Goal: Task Accomplishment & Management: Complete application form

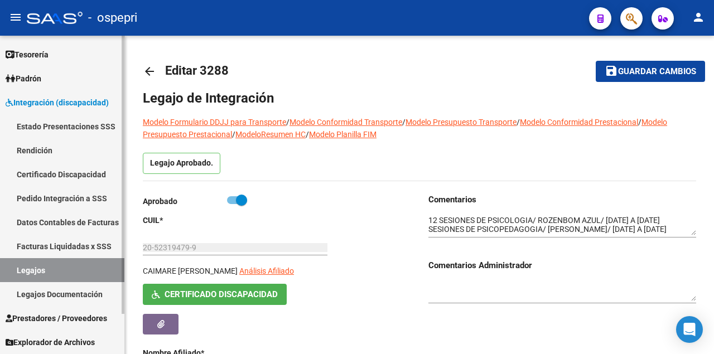
scroll to position [17, 0]
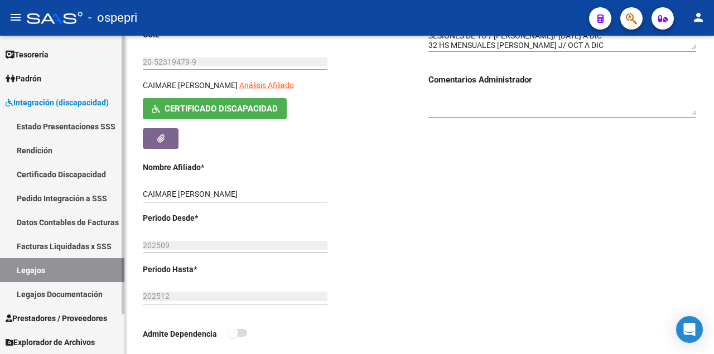
click at [78, 271] on link "Legajos" at bounding box center [62, 270] width 124 height 24
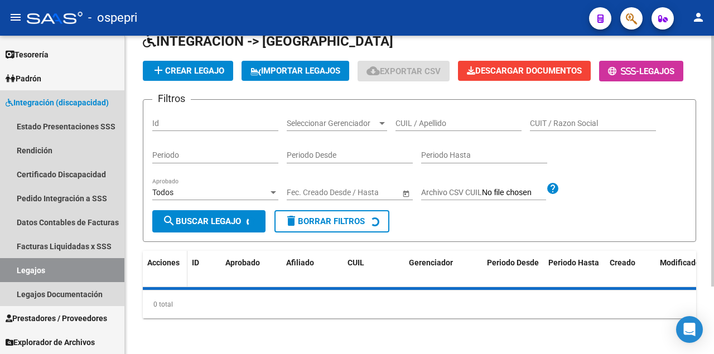
scroll to position [85, 0]
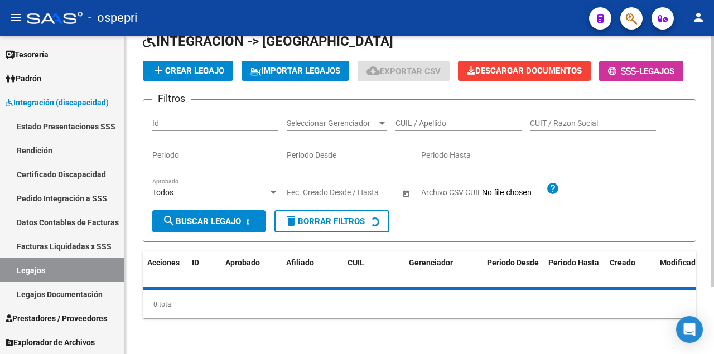
click at [418, 126] on input "CUIL / Apellido" at bounding box center [459, 123] width 126 height 9
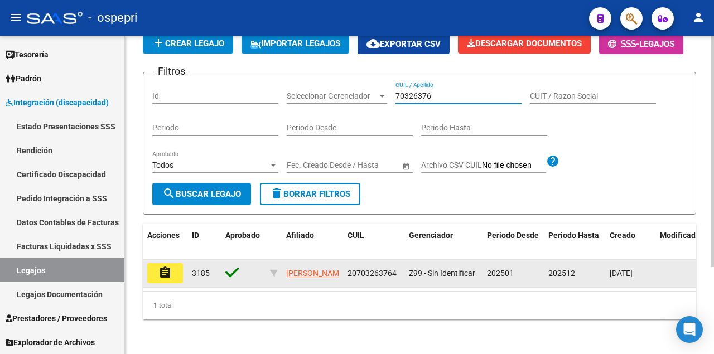
type input "70326376"
click at [162, 279] on mat-icon "assignment" at bounding box center [164, 272] width 13 height 13
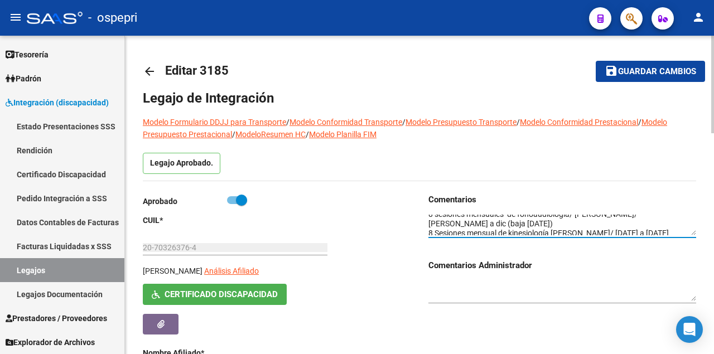
scroll to position [28, 0]
click at [672, 230] on textarea at bounding box center [562, 225] width 268 height 21
click at [543, 228] on textarea at bounding box center [562, 225] width 268 height 21
click at [543, 233] on textarea at bounding box center [562, 225] width 268 height 21
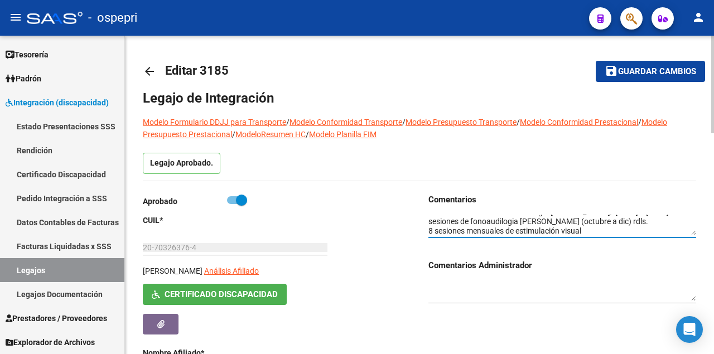
click at [592, 230] on textarea at bounding box center [562, 225] width 268 height 21
type textarea "04 sesiones mensuales de kinesiología/ [PERSON_NAME] 8 sesiones mensuales de fo…"
click at [620, 70] on span "Guardar cambios" at bounding box center [657, 72] width 78 height 10
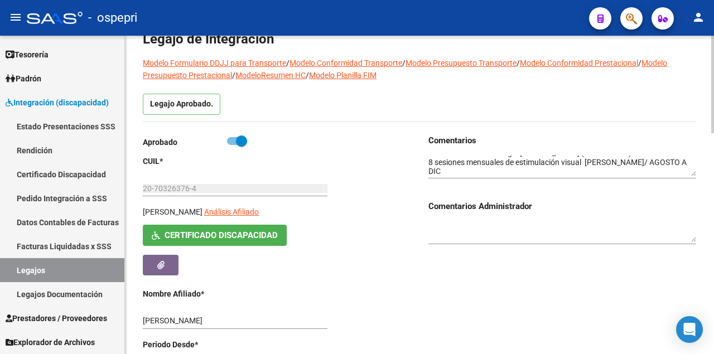
scroll to position [54, 0]
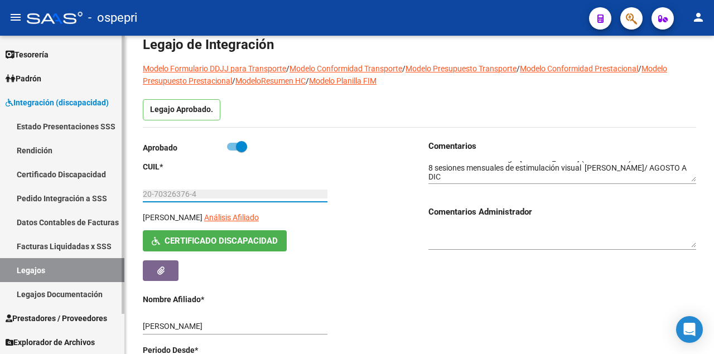
drag, startPoint x: 200, startPoint y: 193, endPoint x: 112, endPoint y: 194, distance: 88.7
click at [112, 194] on mat-sidenav-container "Firma Express Inicio Calendario SSS Instructivos Contacto OS Tesorería Extracto…" at bounding box center [357, 195] width 714 height 319
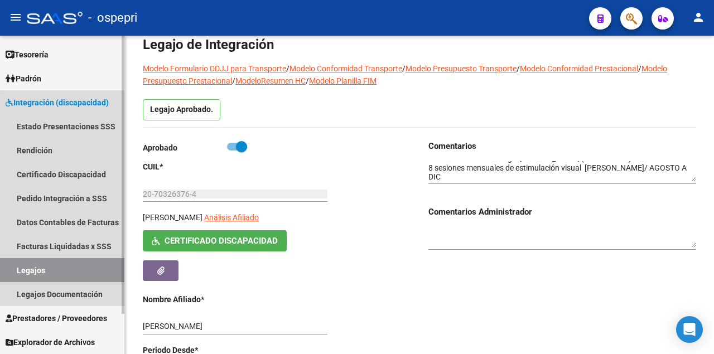
click at [71, 271] on link "Legajos" at bounding box center [62, 270] width 124 height 24
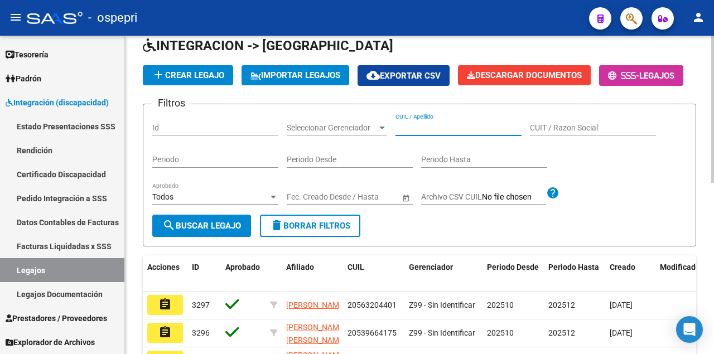
click at [428, 133] on input "CUIL / Apellido" at bounding box center [459, 127] width 126 height 9
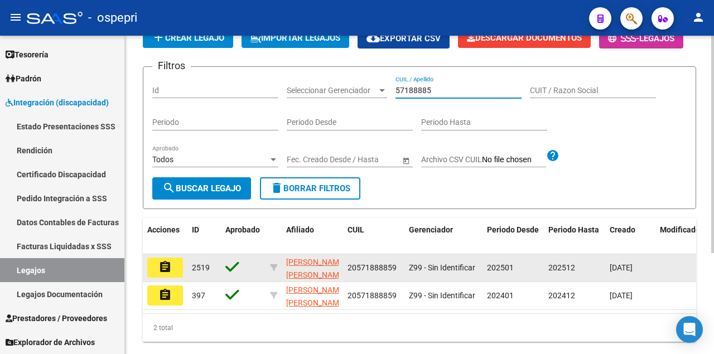
scroll to position [147, 0]
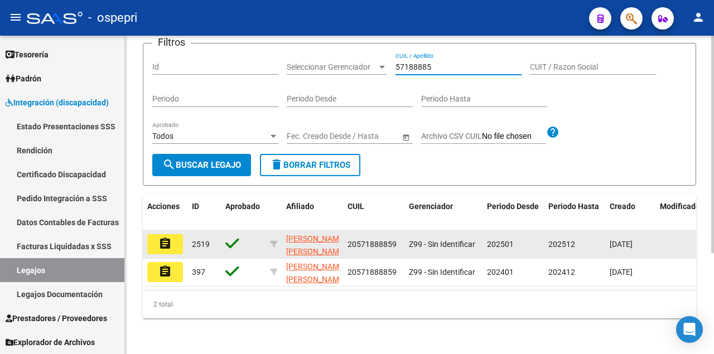
type input "57188885"
click at [174, 237] on button "assignment" at bounding box center [165, 244] width 36 height 20
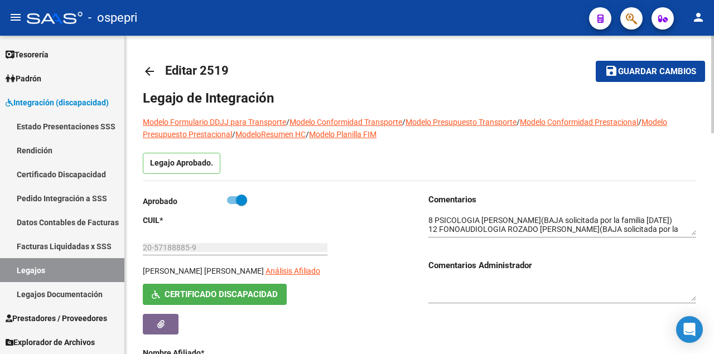
click at [606, 266] on h3 "Comentarios Administrador" at bounding box center [562, 265] width 268 height 12
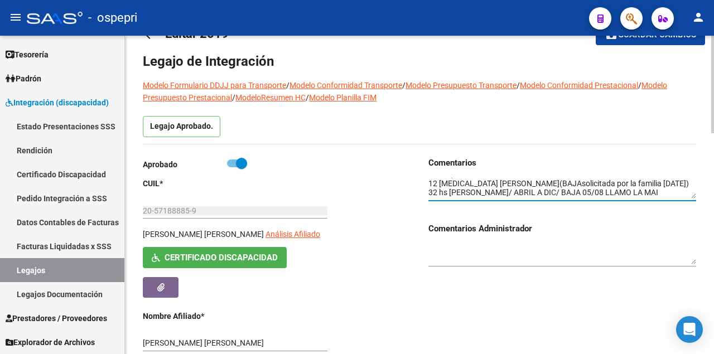
scroll to position [65, 0]
click at [675, 195] on textarea at bounding box center [562, 188] width 268 height 21
drag, startPoint x: 532, startPoint y: 194, endPoint x: 512, endPoint y: 194, distance: 20.1
click at [512, 194] on textarea at bounding box center [562, 188] width 268 height 21
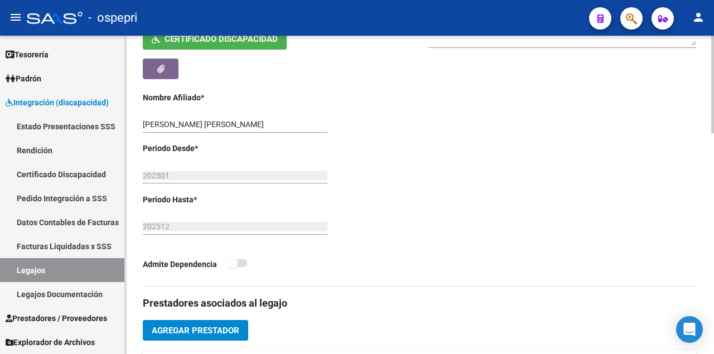
scroll to position [260, 0]
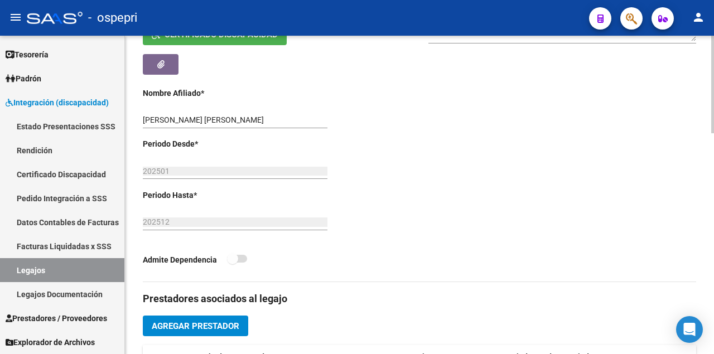
type textarea "8 PSICOLOGIA [PERSON_NAME](BAJA solicitada por la familia [DATE]) 12 FONOAUDIOL…"
click at [234, 327] on span "Agregar Prestador" at bounding box center [196, 326] width 88 height 10
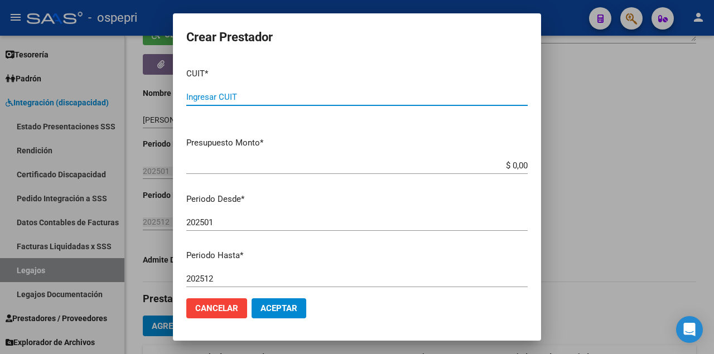
paste input "23-24109754-4"
type input "23-24109754-4"
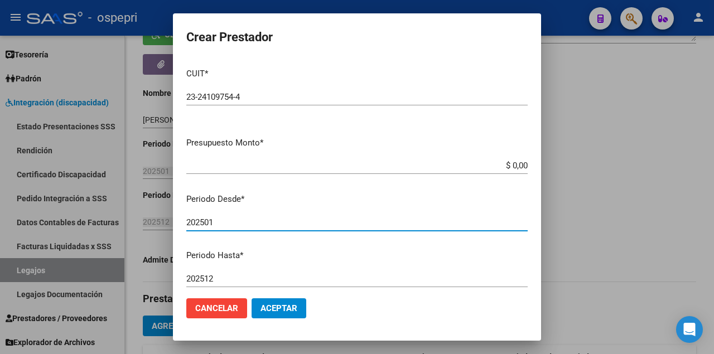
click at [222, 223] on input "202501" at bounding box center [356, 223] width 341 height 10
type input "202510"
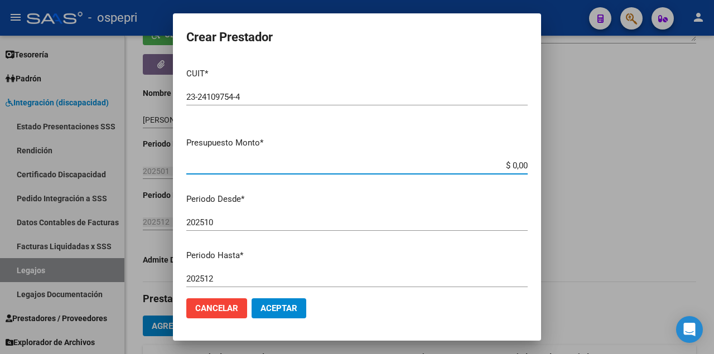
drag, startPoint x: 531, startPoint y: 166, endPoint x: 713, endPoint y: 163, distance: 182.4
click at [713, 163] on div "Crear Prestador CUIT * 23-24109754-4 Ingresar CUIT ARCA Padrón Presupuesto Mont…" at bounding box center [357, 177] width 714 height 354
type input "$ 14.844,73"
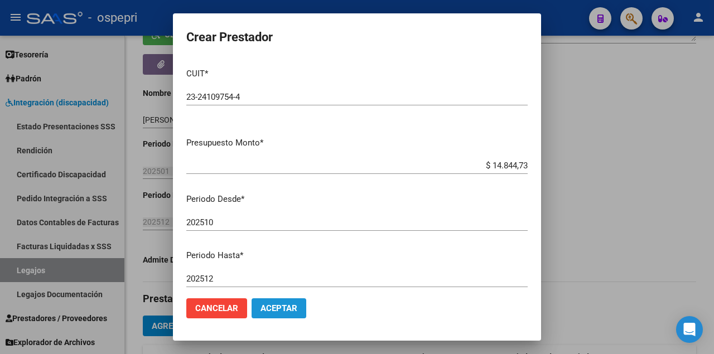
click at [290, 305] on span "Aceptar" at bounding box center [279, 308] width 37 height 10
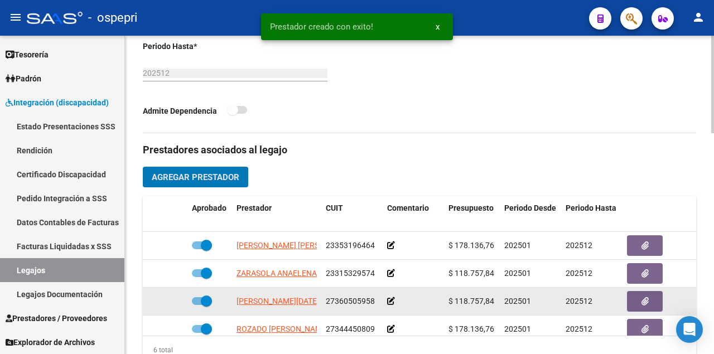
scroll to position [73, 0]
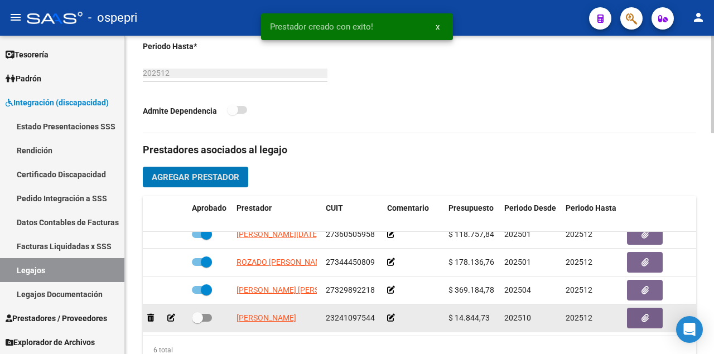
click at [210, 314] on span at bounding box center [202, 318] width 20 height 8
click at [197, 322] on input "checkbox" at bounding box center [197, 322] width 1 height 1
checkbox input "true"
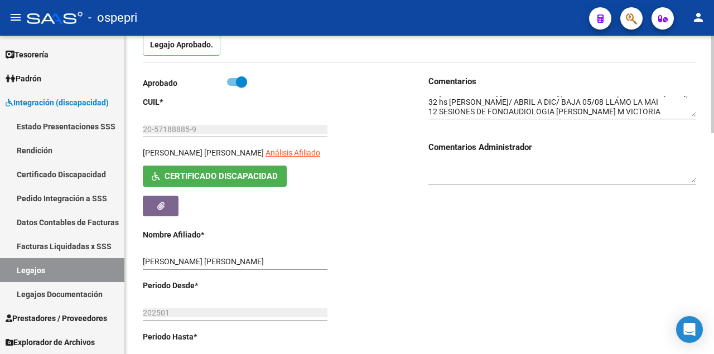
scroll to position [74, 0]
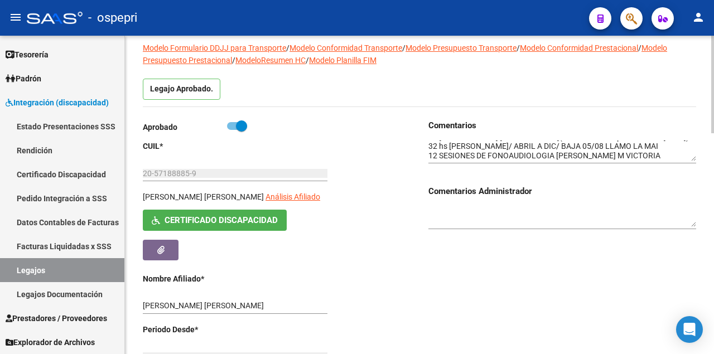
click at [651, 154] on textarea at bounding box center [562, 151] width 268 height 21
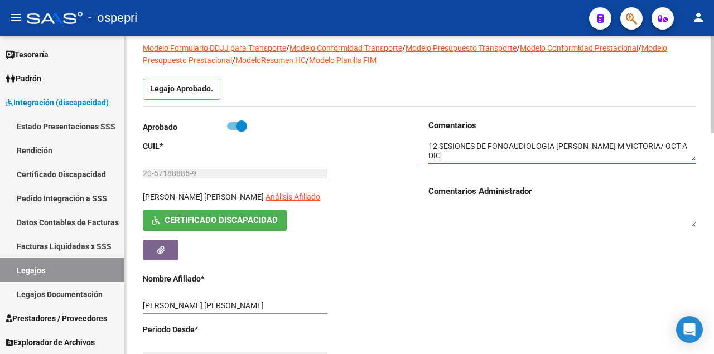
scroll to position [83, 0]
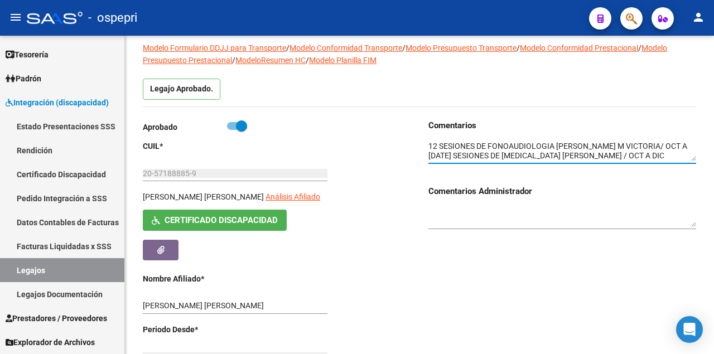
type textarea "8 PSICOLOGIA [PERSON_NAME](BAJA solicitada por la familia [DATE]) 12 FONOAUDIOL…"
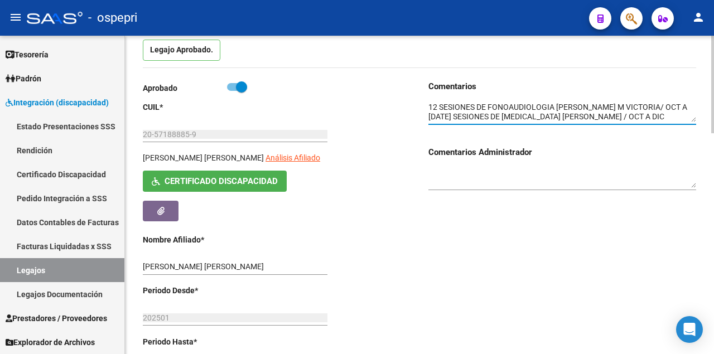
scroll to position [112, 0]
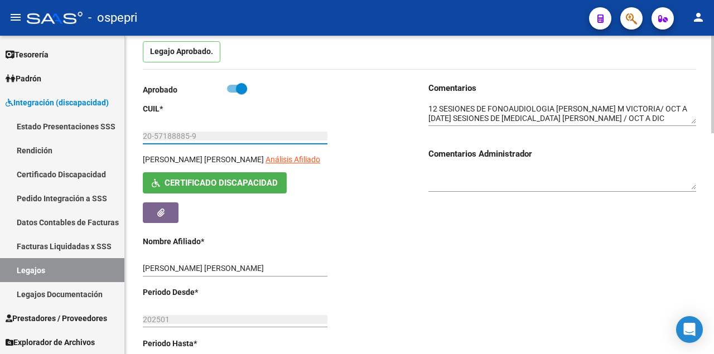
drag, startPoint x: 208, startPoint y: 134, endPoint x: 142, endPoint y: 137, distance: 65.9
drag, startPoint x: 476, startPoint y: 249, endPoint x: 466, endPoint y: 254, distance: 11.5
click at [476, 249] on div "Comentarios Comentarios Administrador" at bounding box center [557, 256] width 277 height 348
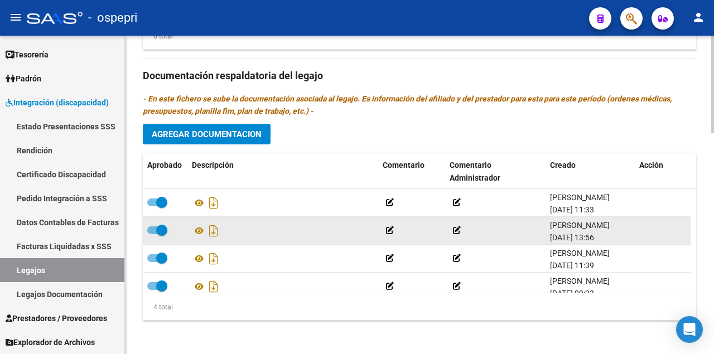
scroll to position [723, 0]
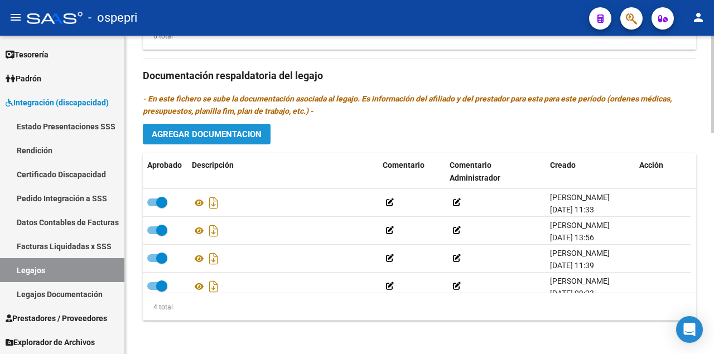
click at [243, 135] on span "Agregar Documentacion" at bounding box center [207, 134] width 110 height 10
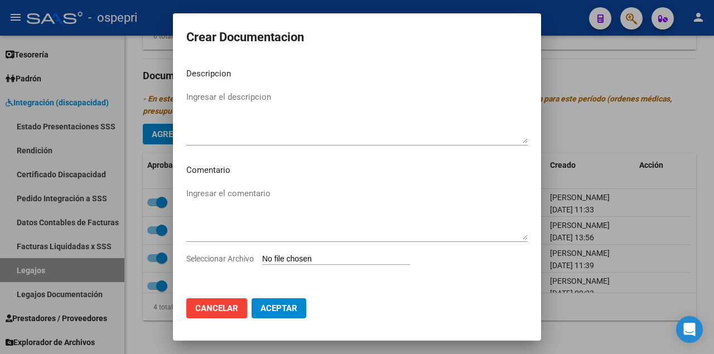
click at [308, 260] on input "Seleccionar Archivo" at bounding box center [336, 259] width 148 height 11
type input "C:\fakepath\20571888859.pdf"
click at [291, 306] on span "Aceptar" at bounding box center [279, 308] width 37 height 10
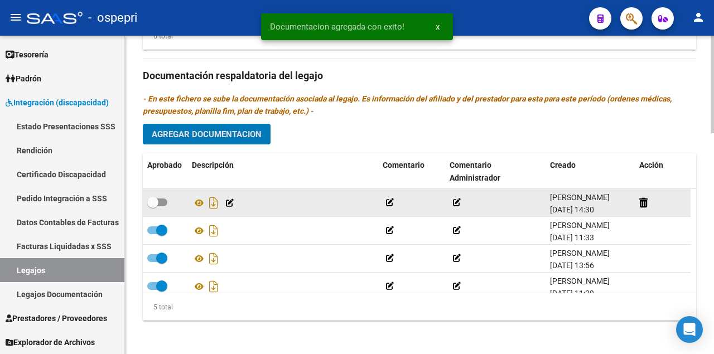
click at [162, 199] on span at bounding box center [157, 203] width 20 height 8
click at [153, 206] on input "checkbox" at bounding box center [152, 206] width 1 height 1
checkbox input "true"
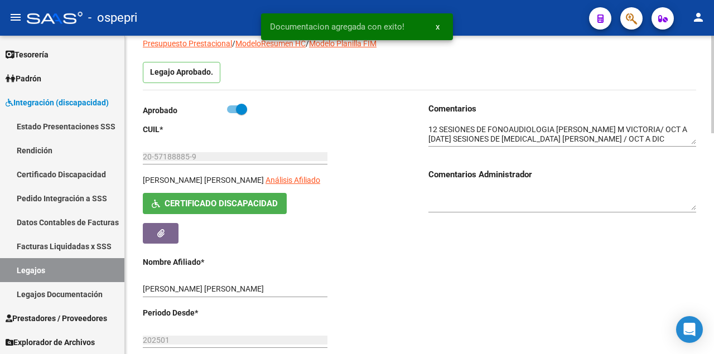
scroll to position [0, 0]
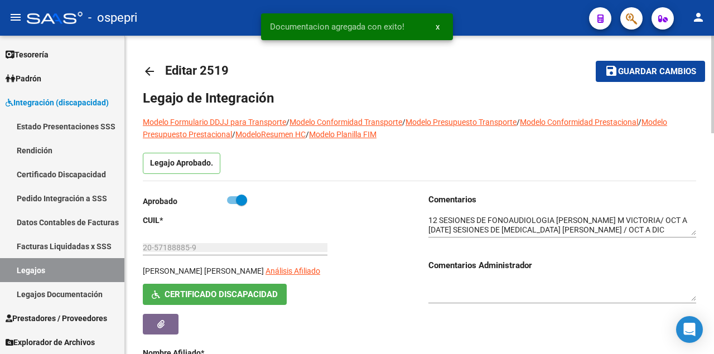
click at [663, 68] on span "Guardar cambios" at bounding box center [657, 72] width 78 height 10
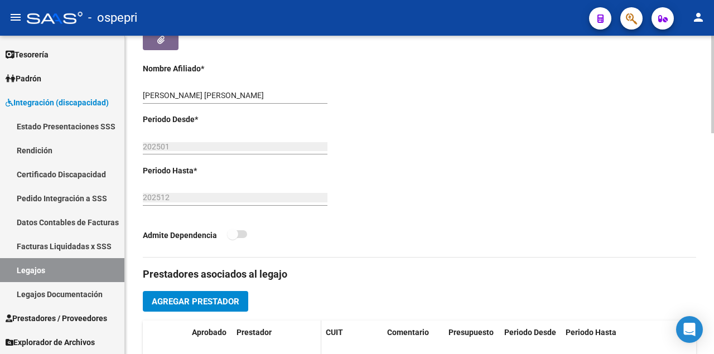
scroll to position [372, 0]
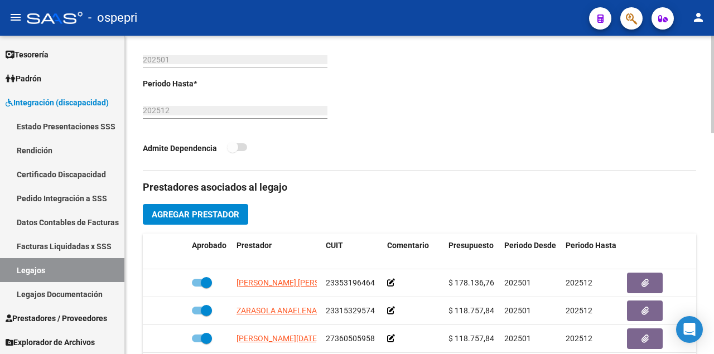
click at [217, 218] on span "Agregar Prestador" at bounding box center [196, 215] width 88 height 10
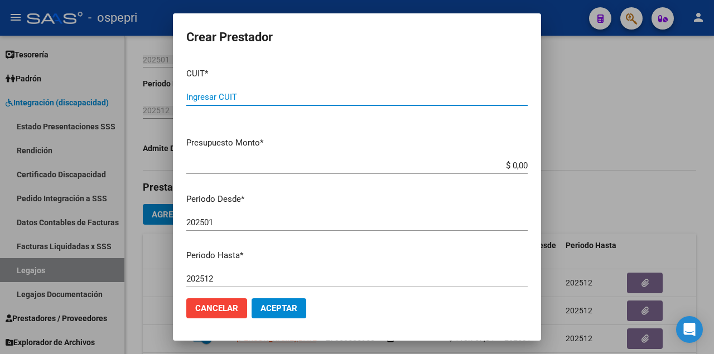
paste input "27-27884108-7"
type input "27-27884108-7"
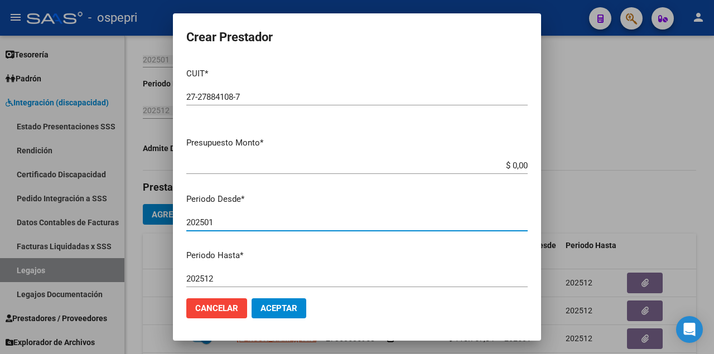
click at [234, 224] on input "202501" at bounding box center [356, 223] width 341 height 10
type input "202510"
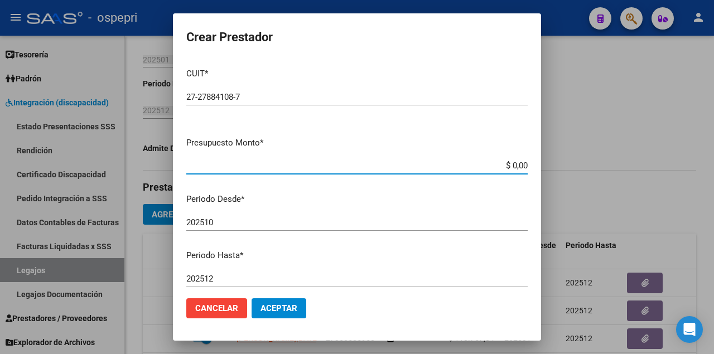
drag, startPoint x: 498, startPoint y: 161, endPoint x: 571, endPoint y: 179, distance: 75.8
click at [571, 179] on div "Crear Prestador CUIT * 27-27884108-7 Ingresar CUIT ARCA Padrón Presupuesto Mont…" at bounding box center [357, 177] width 714 height 354
type input "$ 14.844,73"
click at [276, 312] on span "Aceptar" at bounding box center [279, 308] width 37 height 10
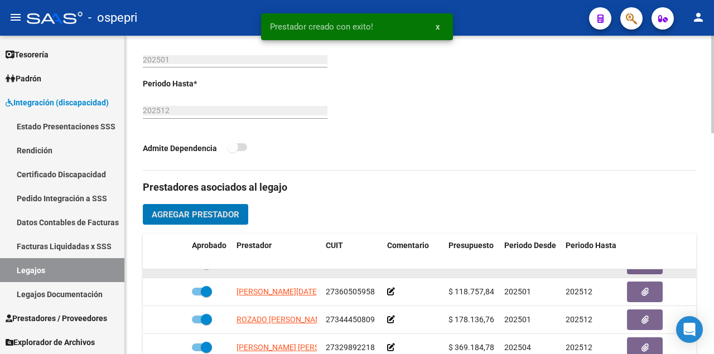
scroll to position [100, 0]
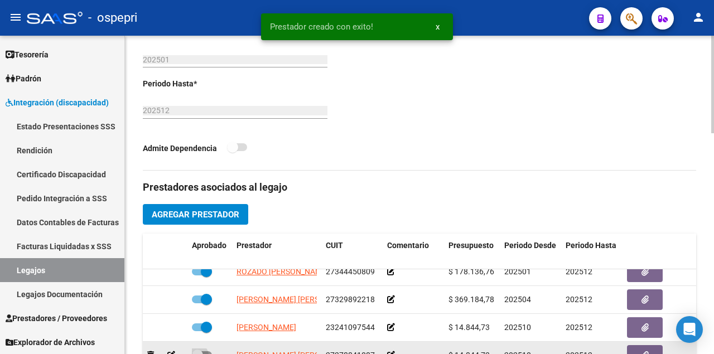
click at [206, 351] on span at bounding box center [202, 355] width 20 height 8
click at [197, 354] on input "checkbox" at bounding box center [197, 359] width 1 height 1
checkbox input "true"
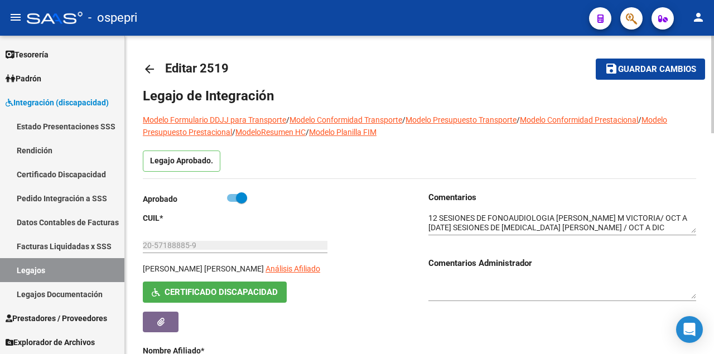
scroll to position [0, 0]
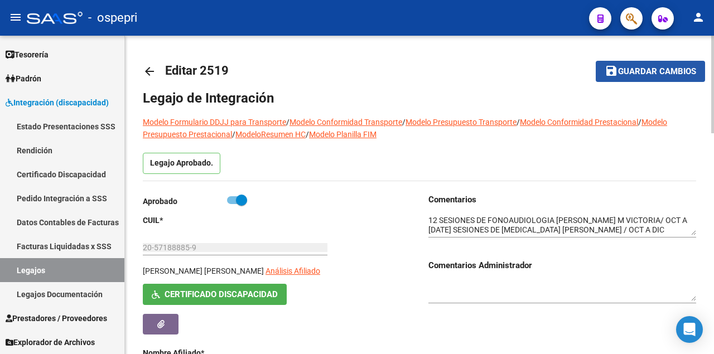
click at [672, 78] on button "save Guardar cambios" at bounding box center [650, 71] width 109 height 21
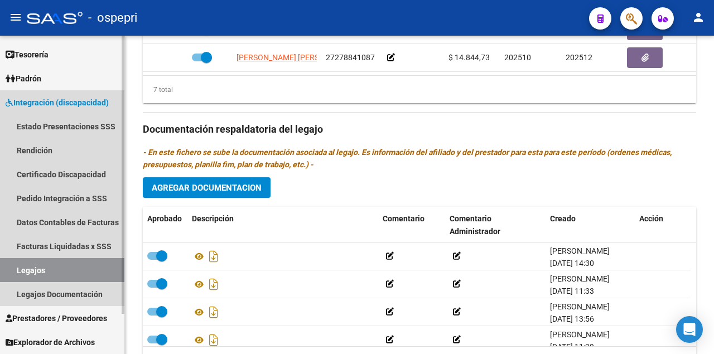
click at [74, 272] on link "Legajos" at bounding box center [62, 270] width 124 height 24
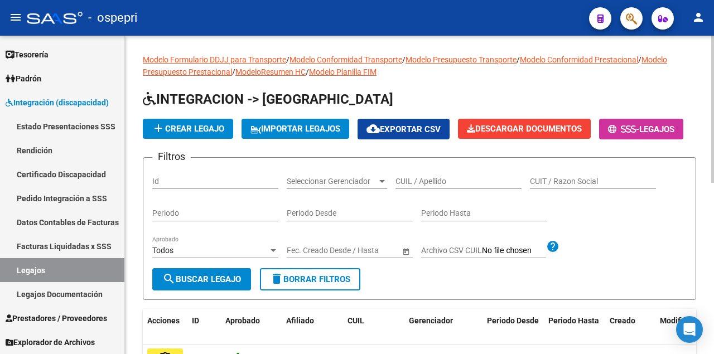
click at [464, 186] on input "CUIL / Apellido" at bounding box center [459, 181] width 126 height 9
paste input "53.072.128"
click at [421, 186] on input "53.072.128" at bounding box center [459, 181] width 126 height 9
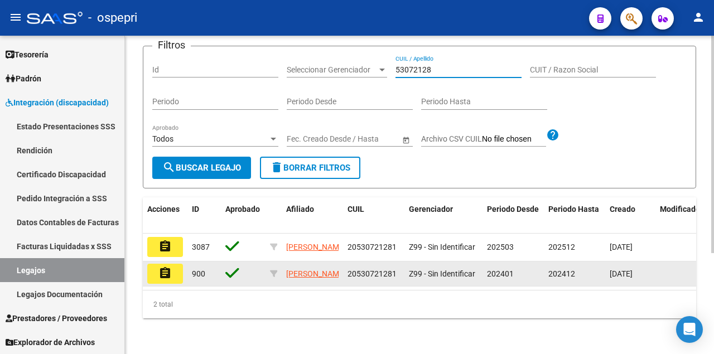
scroll to position [147, 0]
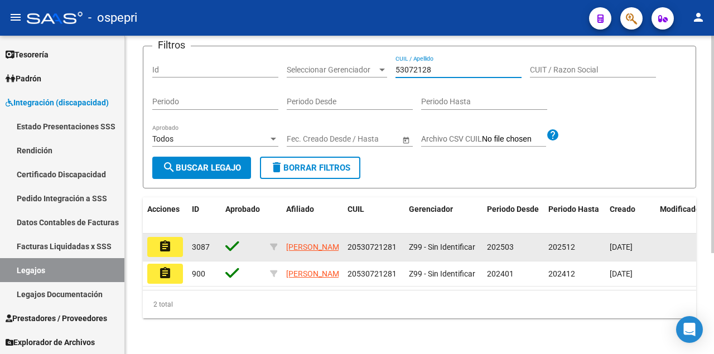
type input "53072128"
click at [172, 238] on button "assignment" at bounding box center [165, 247] width 36 height 20
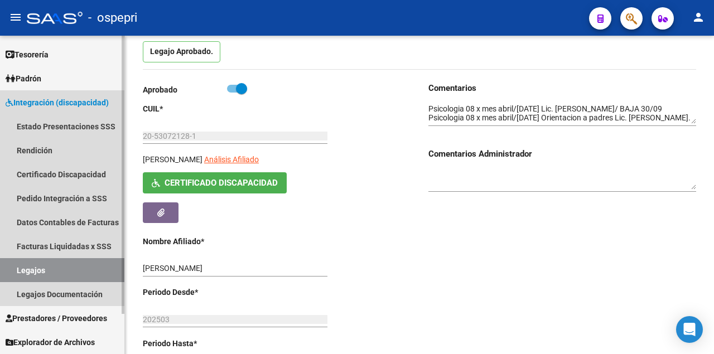
click at [78, 267] on link "Legajos" at bounding box center [62, 270] width 124 height 24
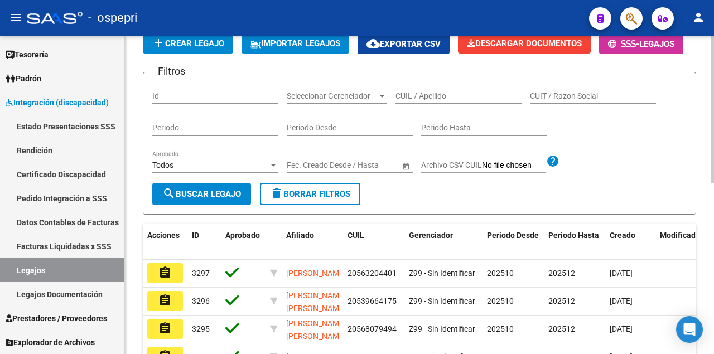
scroll to position [112, 0]
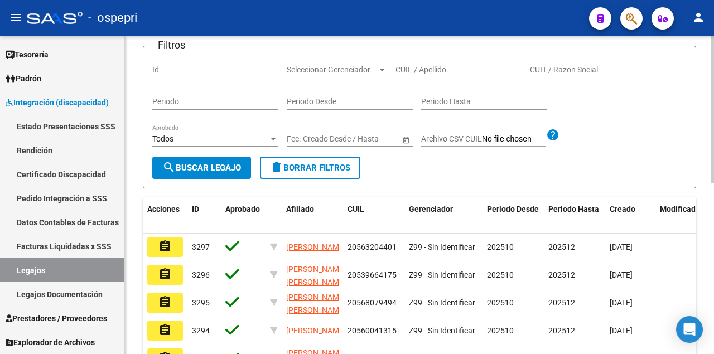
click at [401, 110] on div "Periodo Desde" at bounding box center [350, 99] width 126 height 22
click at [417, 75] on input "CUIL / Apellido" at bounding box center [459, 69] width 126 height 9
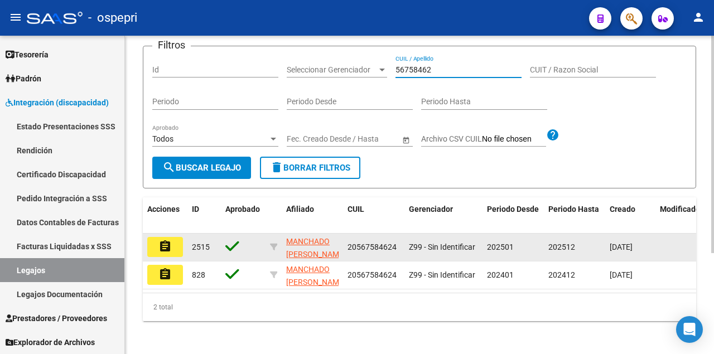
type input "56758462"
click at [177, 257] on button "assignment" at bounding box center [165, 247] width 36 height 20
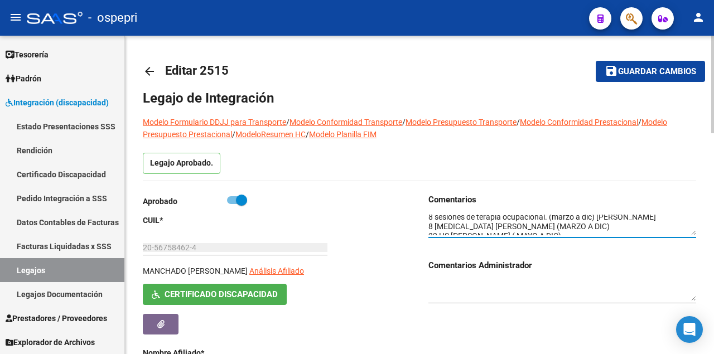
scroll to position [65, 0]
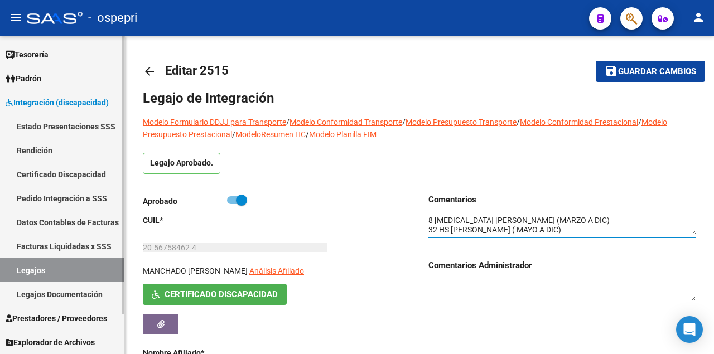
click at [94, 270] on link "Legajos" at bounding box center [62, 270] width 124 height 24
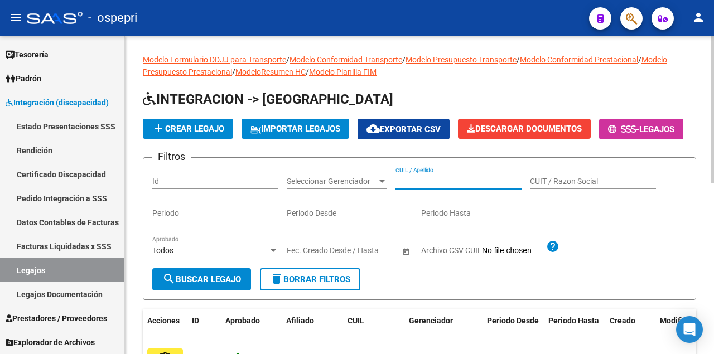
click at [430, 186] on input "CUIL / Apellido" at bounding box center [459, 181] width 126 height 9
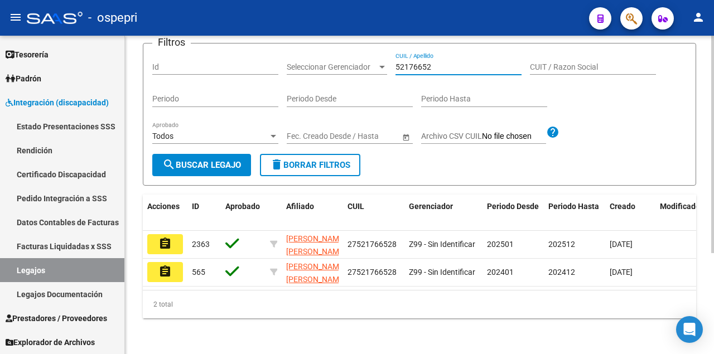
scroll to position [147, 0]
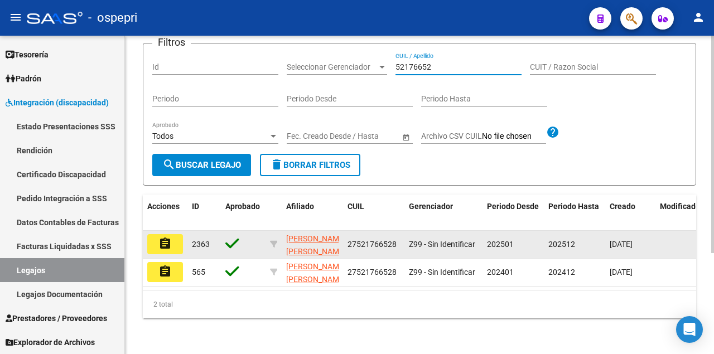
type input "52176652"
click at [153, 244] on button "assignment" at bounding box center [165, 244] width 36 height 20
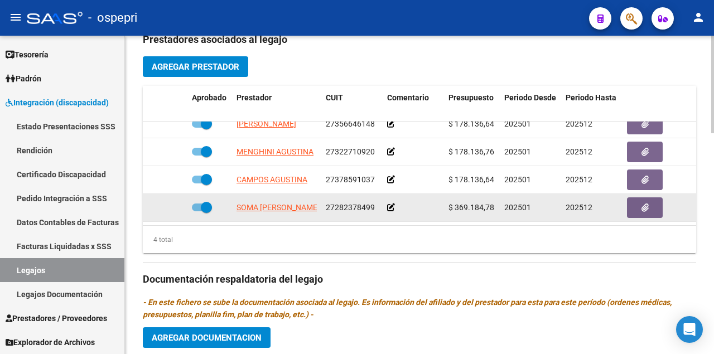
scroll to position [669, 0]
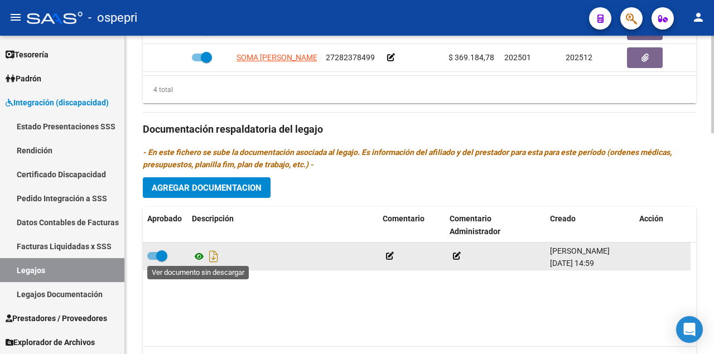
click at [198, 258] on icon at bounding box center [199, 256] width 15 height 13
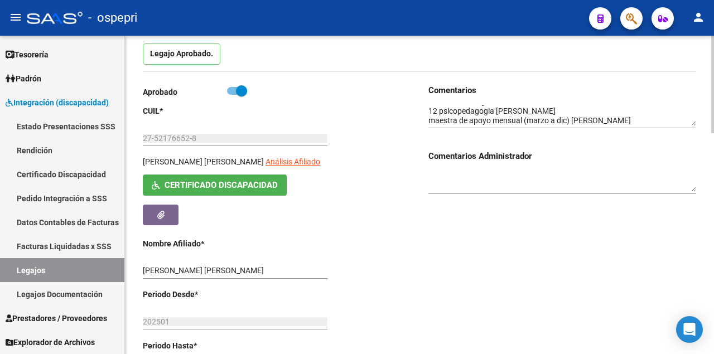
scroll to position [148, 0]
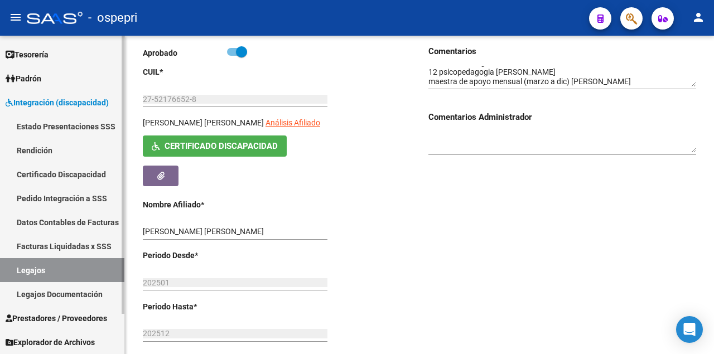
click at [78, 272] on link "Legajos" at bounding box center [62, 270] width 124 height 24
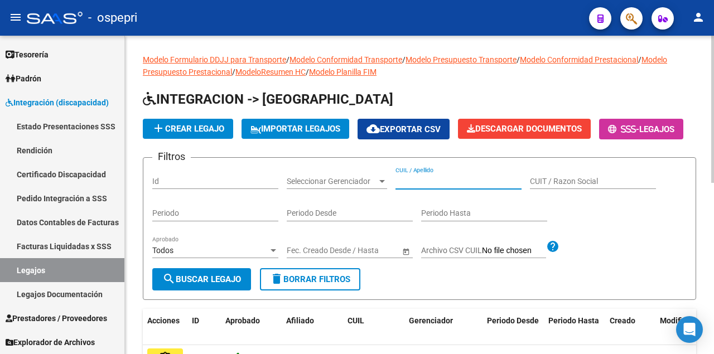
click at [411, 186] on input "CUIL / Apellido" at bounding box center [459, 181] width 126 height 9
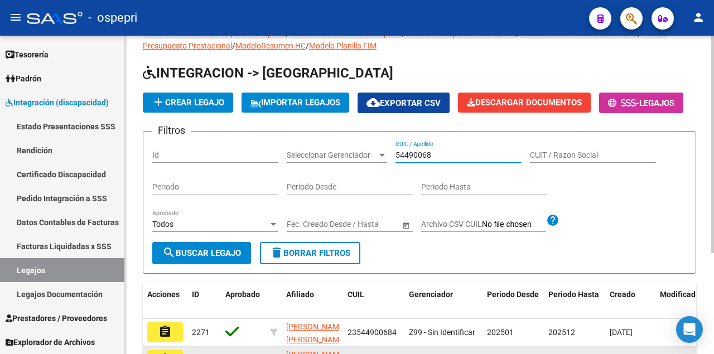
scroll to position [147, 0]
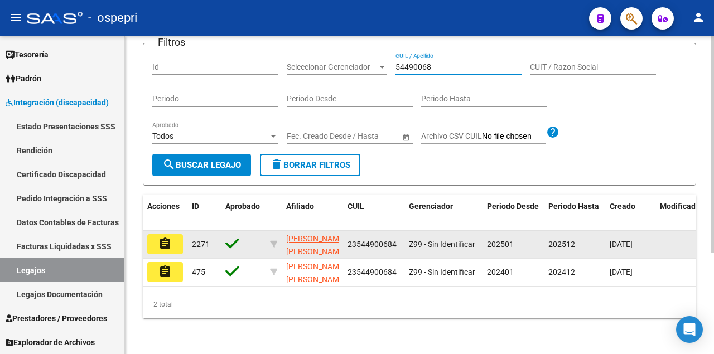
type input "54490068"
click at [165, 238] on mat-icon "assignment" at bounding box center [164, 243] width 13 height 13
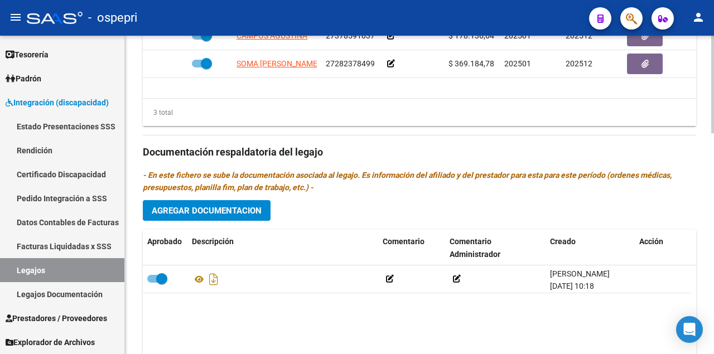
scroll to position [723, 0]
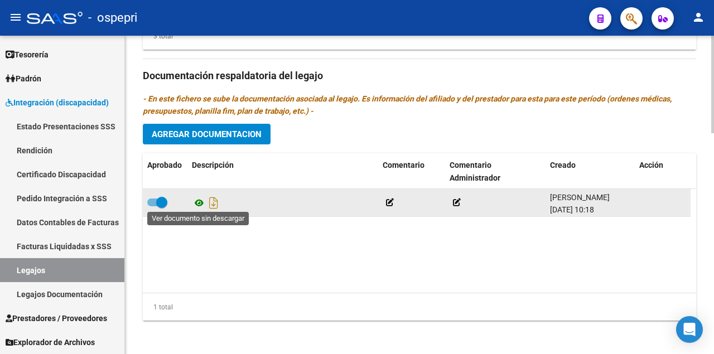
click at [201, 202] on icon at bounding box center [199, 202] width 15 height 13
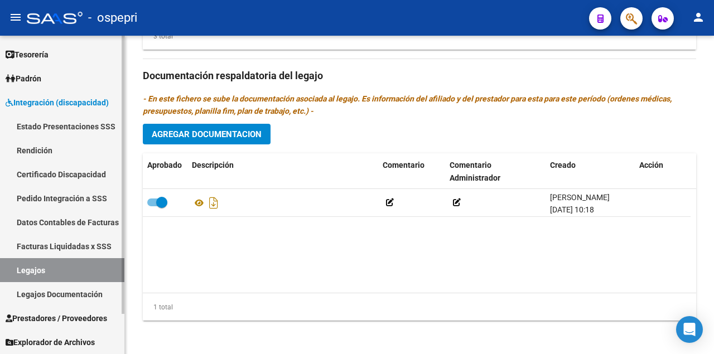
click at [74, 270] on link "Legajos" at bounding box center [62, 270] width 124 height 24
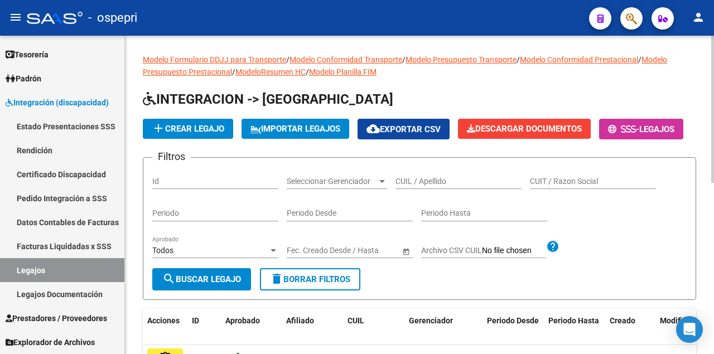
click at [470, 186] on input "CUIL / Apellido" at bounding box center [459, 181] width 126 height 9
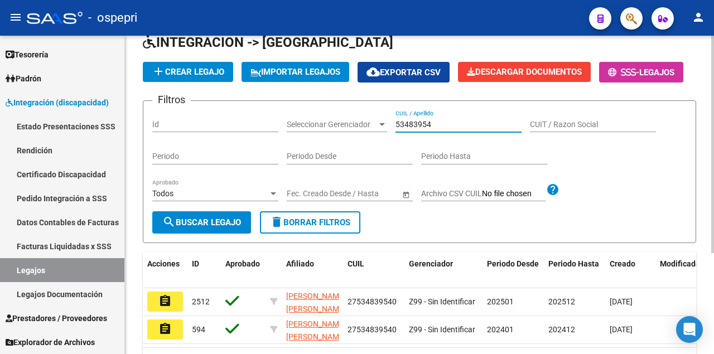
scroll to position [147, 0]
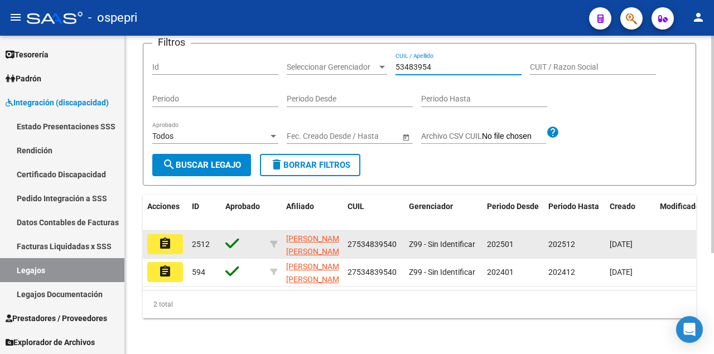
type input "53483954"
click at [165, 237] on mat-icon "assignment" at bounding box center [164, 243] width 13 height 13
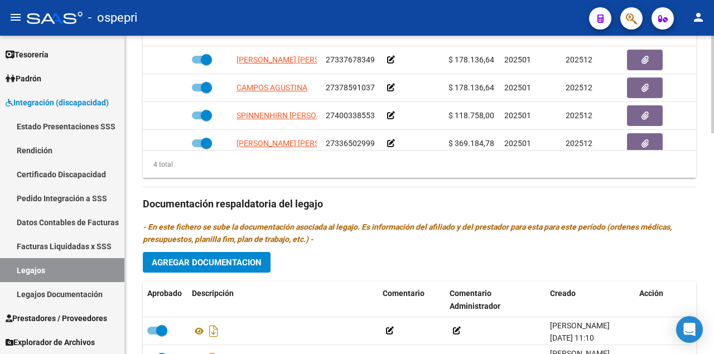
scroll to position [723, 0]
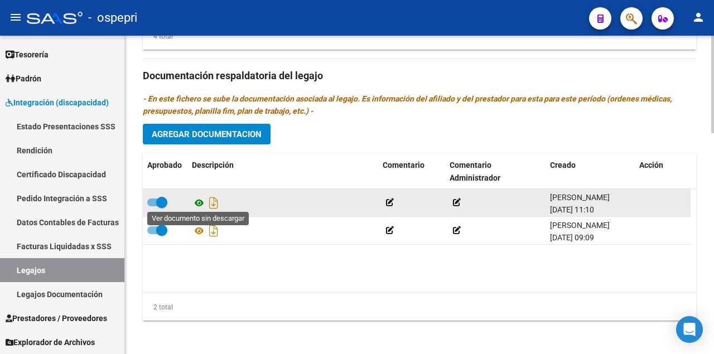
click at [201, 199] on icon at bounding box center [199, 202] width 15 height 13
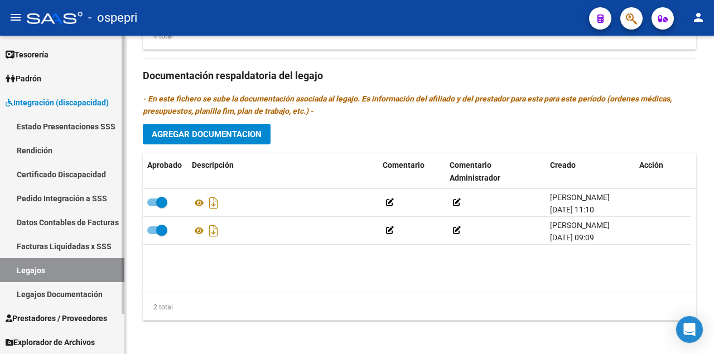
click at [99, 270] on link "Legajos" at bounding box center [62, 270] width 124 height 24
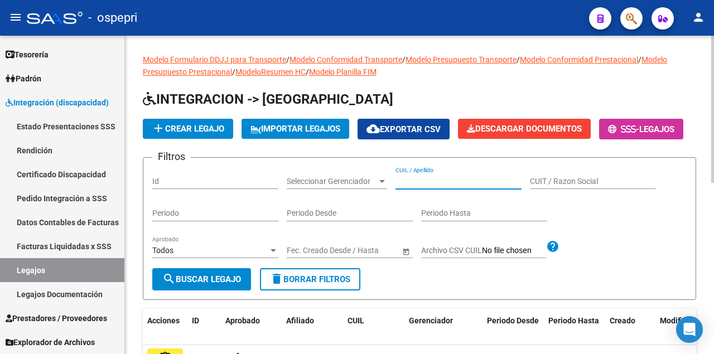
click at [413, 186] on input "CUIL / Apellido" at bounding box center [459, 181] width 126 height 9
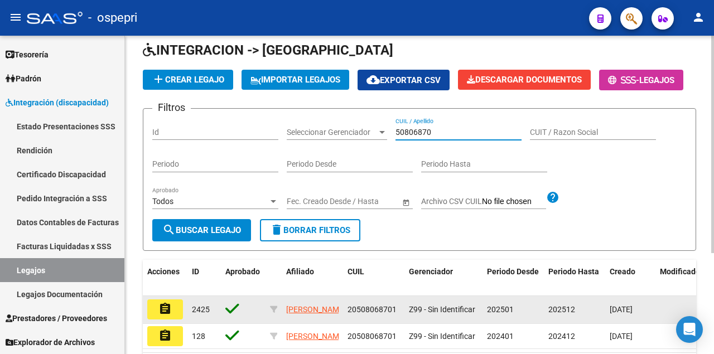
scroll to position [147, 0]
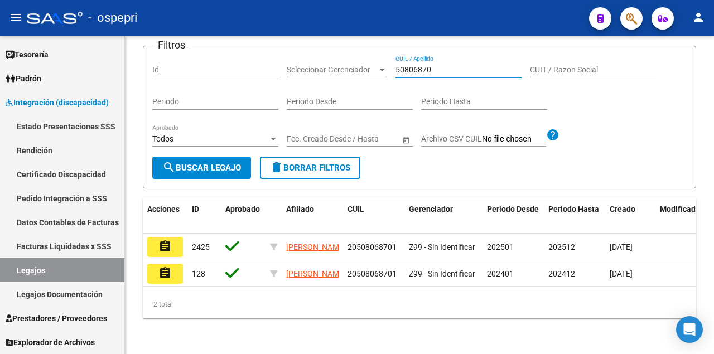
type input "50806870"
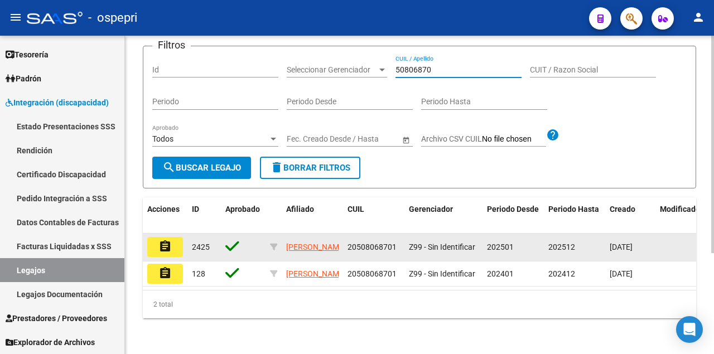
click at [167, 240] on mat-icon "assignment" at bounding box center [164, 246] width 13 height 13
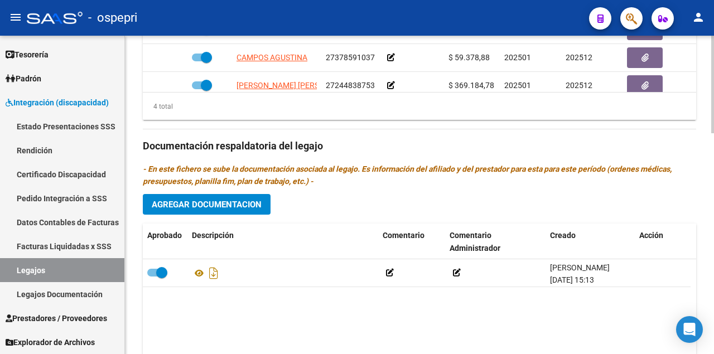
scroll to position [723, 0]
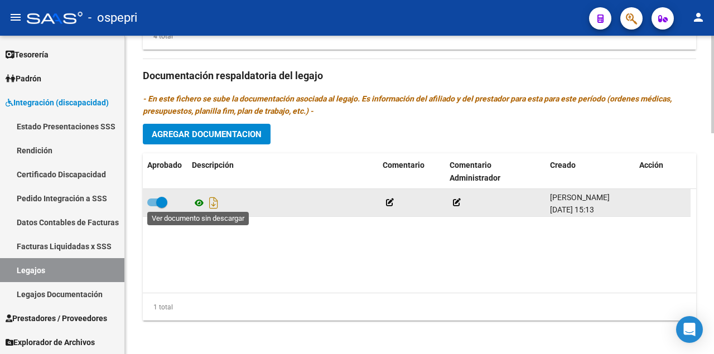
click at [197, 204] on icon at bounding box center [199, 202] width 15 height 13
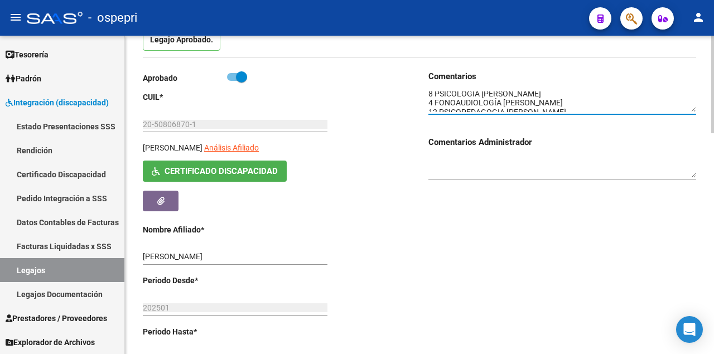
scroll to position [128, 0]
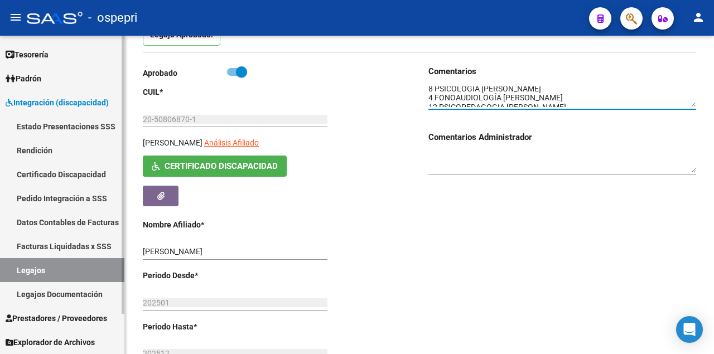
click at [107, 266] on link "Legajos" at bounding box center [62, 270] width 124 height 24
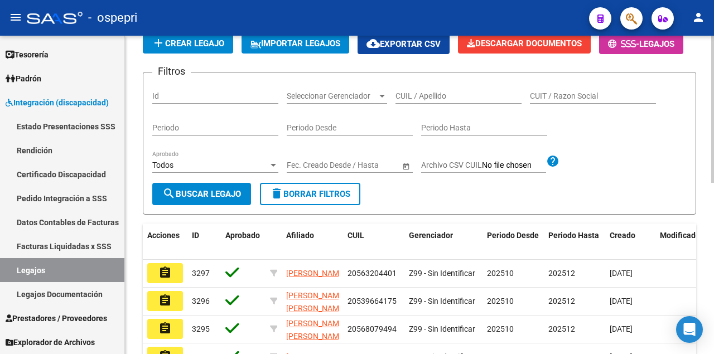
scroll to position [128, 0]
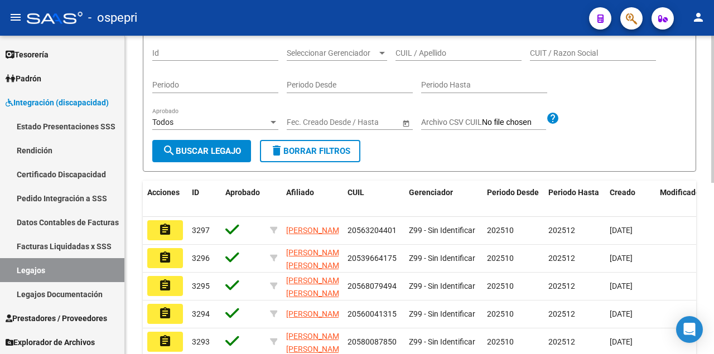
click at [423, 58] on input "CUIL / Apellido" at bounding box center [459, 53] width 126 height 9
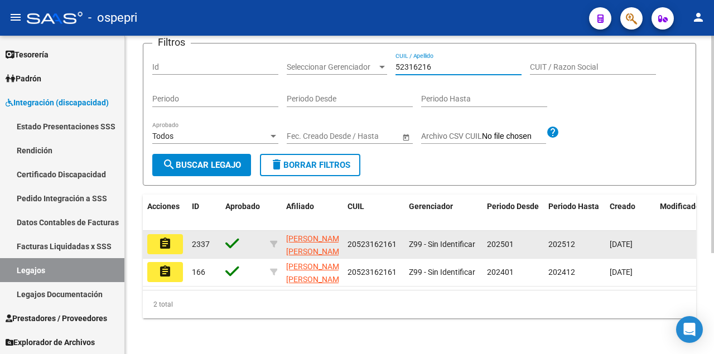
type input "52316216"
click at [165, 250] on mat-icon "assignment" at bounding box center [164, 243] width 13 height 13
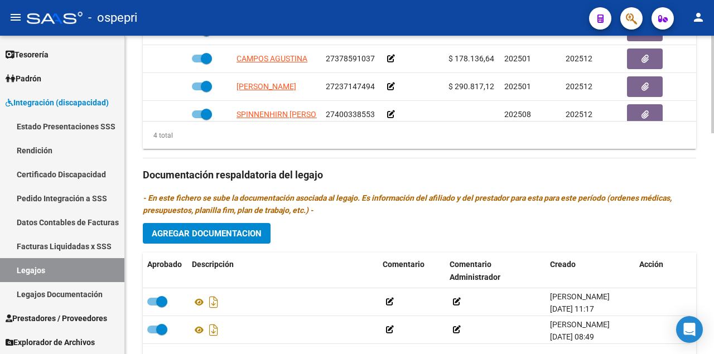
scroll to position [723, 0]
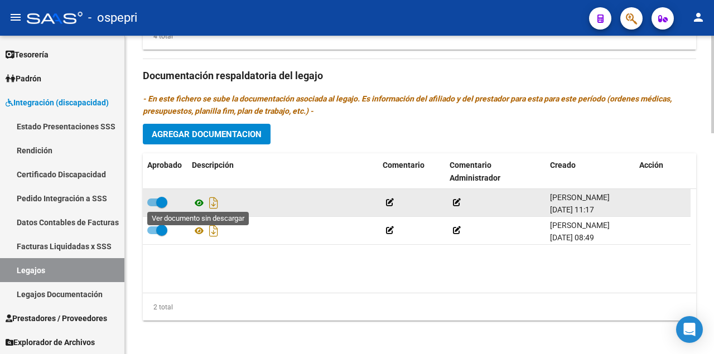
click at [200, 203] on icon at bounding box center [199, 202] width 15 height 13
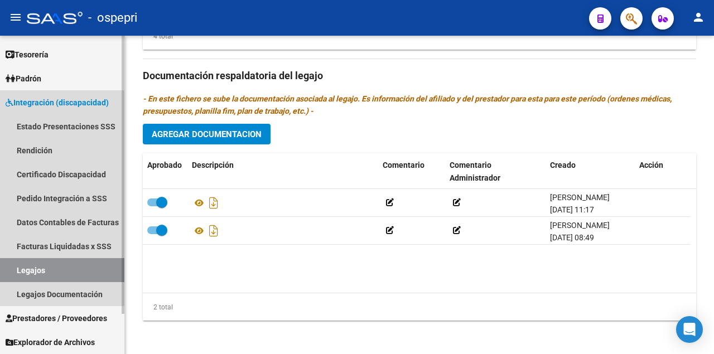
click at [36, 267] on link "Legajos" at bounding box center [62, 270] width 124 height 24
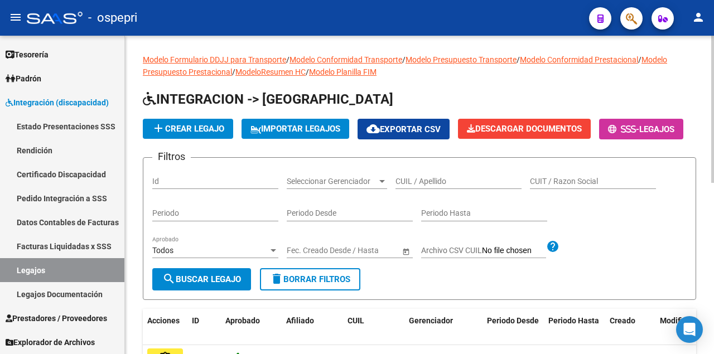
click at [427, 186] on input "CUIL / Apellido" at bounding box center [459, 181] width 126 height 9
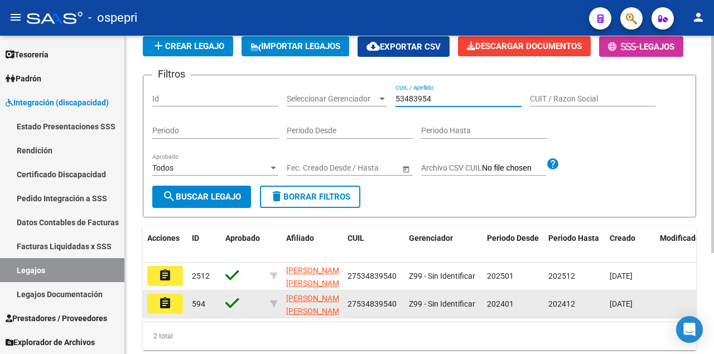
scroll to position [147, 0]
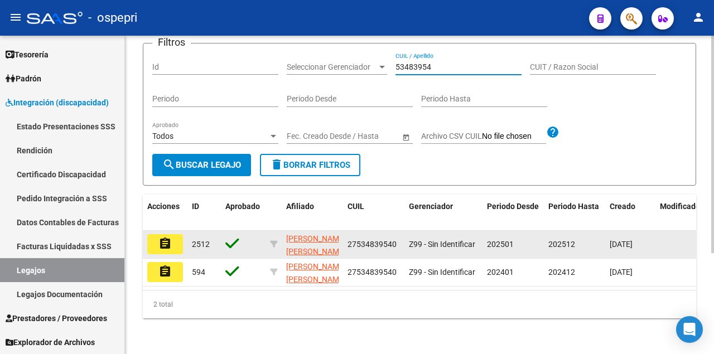
type input "53483954"
click at [166, 237] on mat-icon "assignment" at bounding box center [164, 243] width 13 height 13
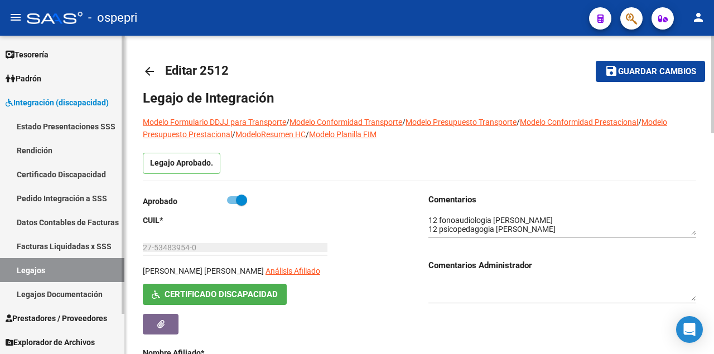
click at [87, 266] on link "Legajos" at bounding box center [62, 270] width 124 height 24
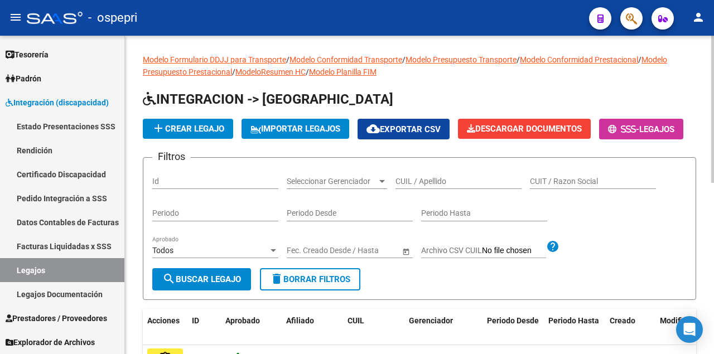
click at [413, 186] on input "CUIL / Apellido" at bounding box center [459, 181] width 126 height 9
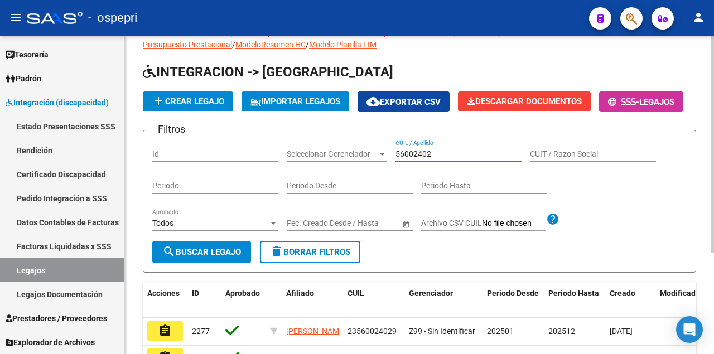
scroll to position [147, 0]
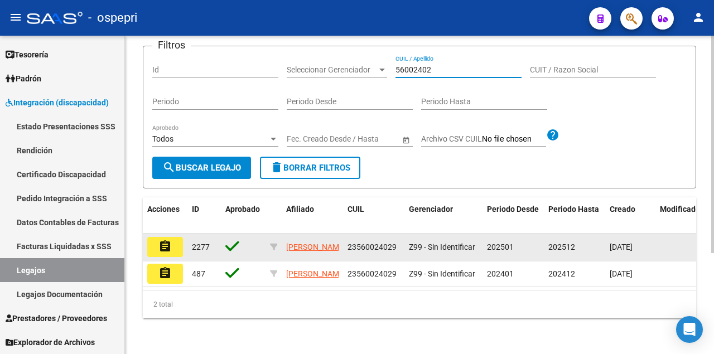
type input "56002402"
click at [168, 243] on mat-icon "assignment" at bounding box center [164, 246] width 13 height 13
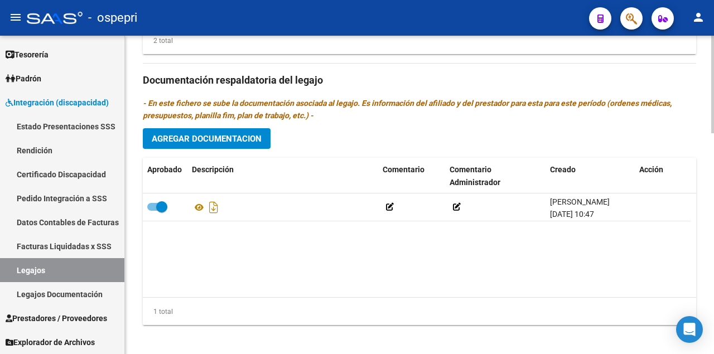
scroll to position [723, 0]
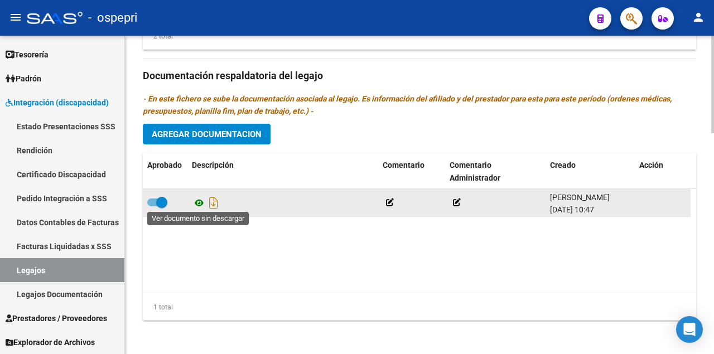
click at [199, 198] on icon at bounding box center [199, 202] width 15 height 13
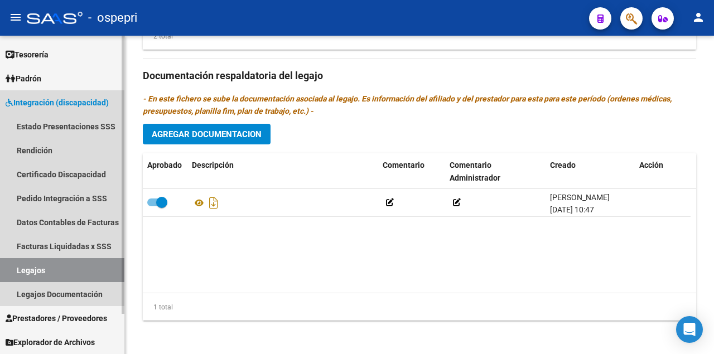
click at [95, 272] on link "Legajos" at bounding box center [62, 270] width 124 height 24
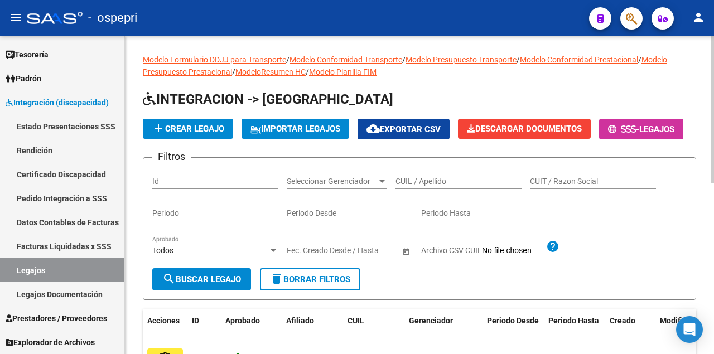
click at [421, 186] on input "CUIL / Apellido" at bounding box center [459, 181] width 126 height 9
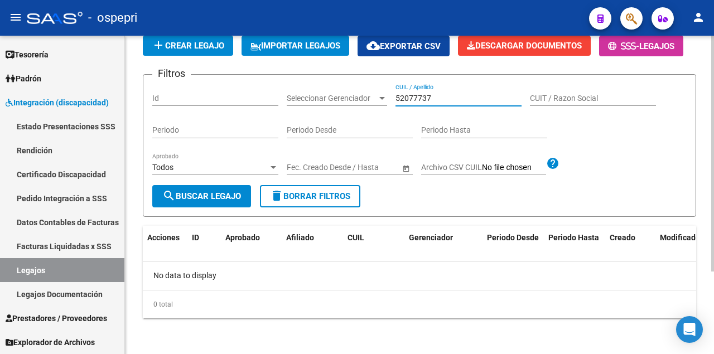
scroll to position [110, 0]
click at [412, 100] on input "52077737" at bounding box center [459, 98] width 126 height 9
click at [404, 100] on input "52077737" at bounding box center [459, 98] width 126 height 9
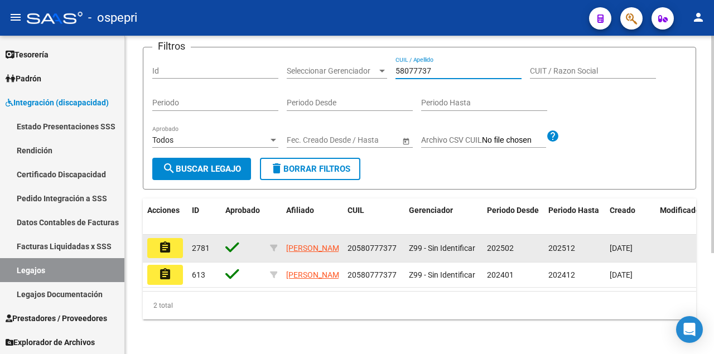
type input "58077737"
click at [168, 254] on mat-icon "assignment" at bounding box center [164, 247] width 13 height 13
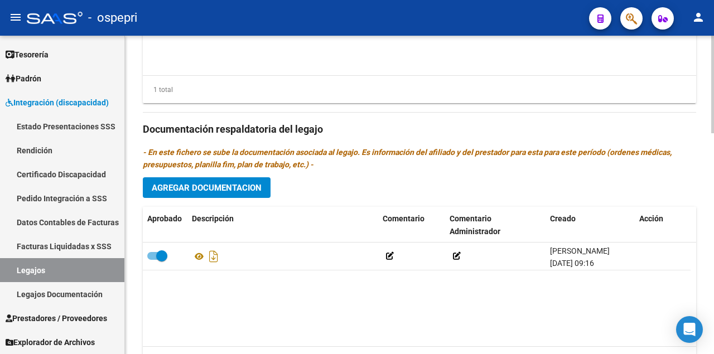
scroll to position [723, 0]
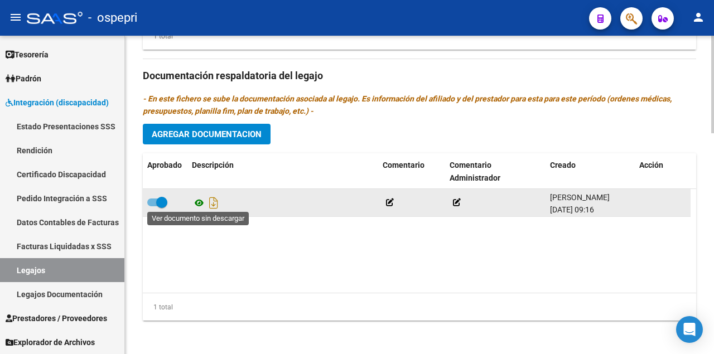
click at [200, 205] on icon at bounding box center [199, 202] width 15 height 13
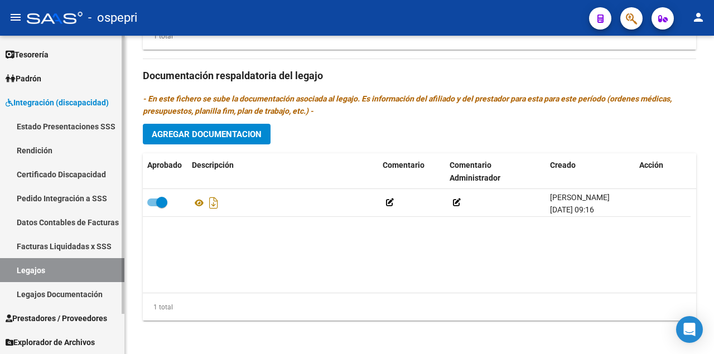
click at [79, 275] on link "Legajos" at bounding box center [62, 270] width 124 height 24
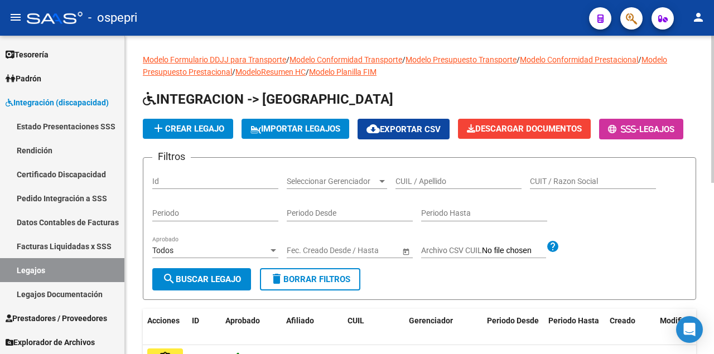
click at [434, 189] on div "CUIL / Apellido" at bounding box center [459, 178] width 126 height 22
click at [435, 186] on input "CUIL / Apellido" at bounding box center [459, 181] width 126 height 9
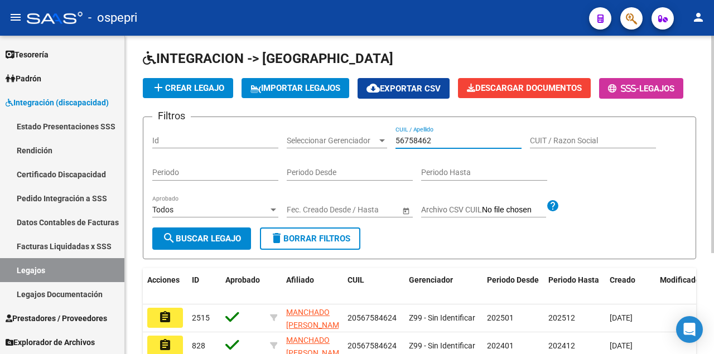
scroll to position [147, 0]
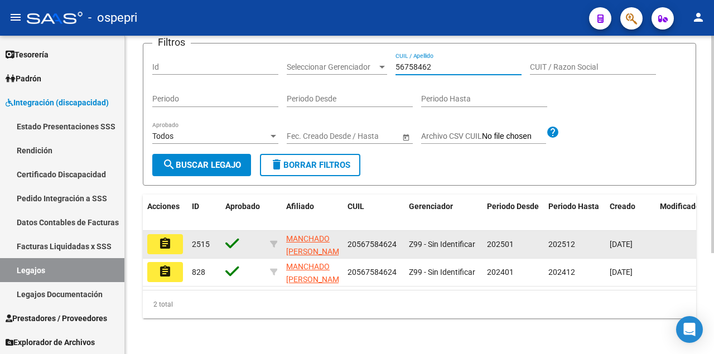
type input "56758462"
click at [165, 239] on mat-icon "assignment" at bounding box center [164, 243] width 13 height 13
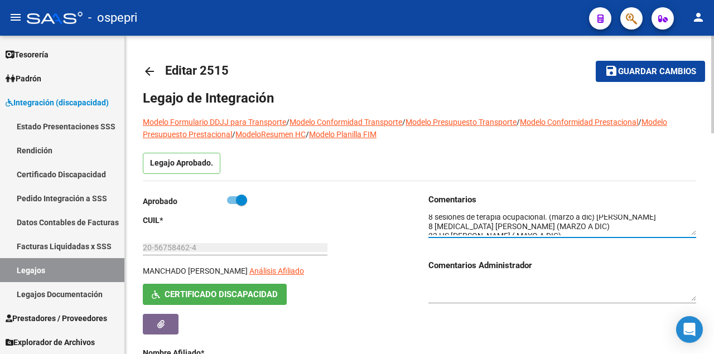
scroll to position [65, 0]
click at [618, 229] on textarea at bounding box center [562, 225] width 268 height 21
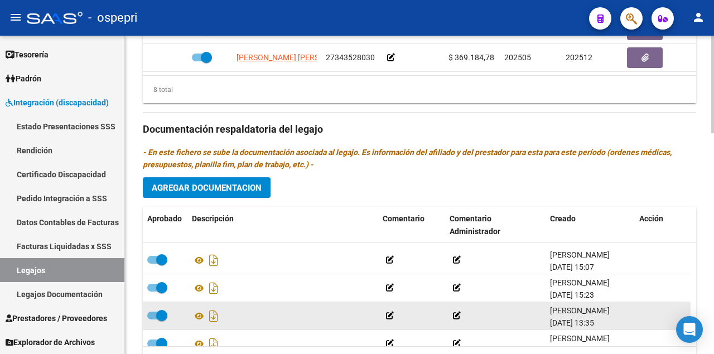
scroll to position [37, 0]
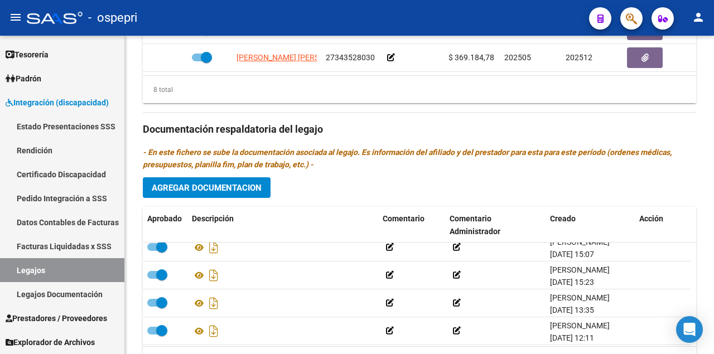
type textarea "8 PSICOLOGIA [PERSON_NAME] 16FONOAUDIOLOGIA [PERSON_NAME] 8 PSICOPEDAGOGIA [PER…"
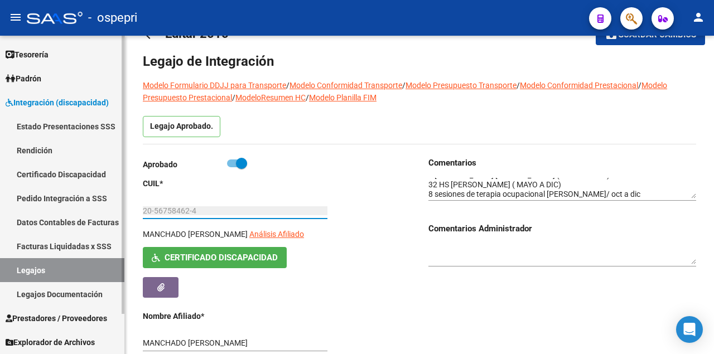
drag, startPoint x: 205, startPoint y: 211, endPoint x: 85, endPoint y: 212, distance: 120.5
click at [85, 212] on mat-sidenav-container "Firma Express Inicio Calendario SSS Instructivos Contacto OS Tesorería Extracto…" at bounding box center [357, 195] width 714 height 319
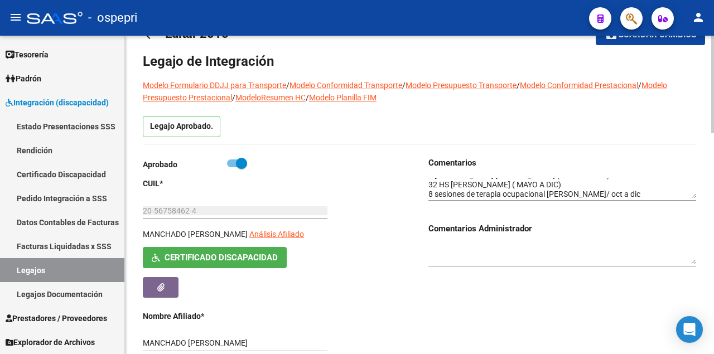
scroll to position [75, 0]
click at [51, 271] on link "Legajos" at bounding box center [62, 270] width 124 height 24
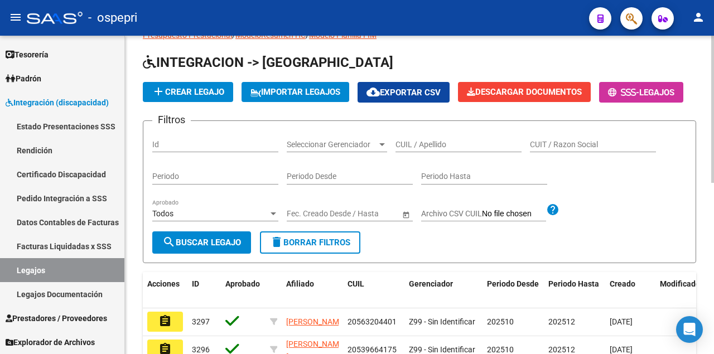
click at [424, 149] on input "CUIL / Apellido" at bounding box center [459, 144] width 126 height 9
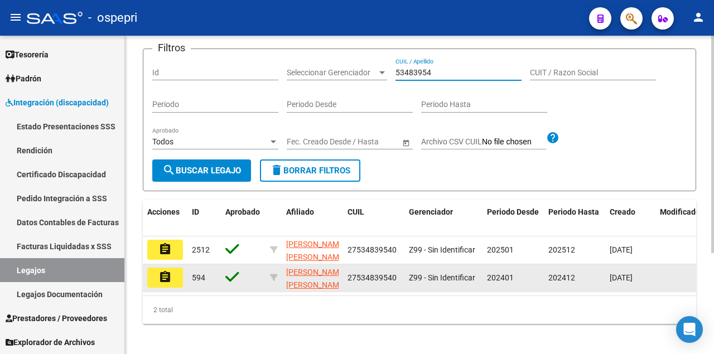
scroll to position [112, 0]
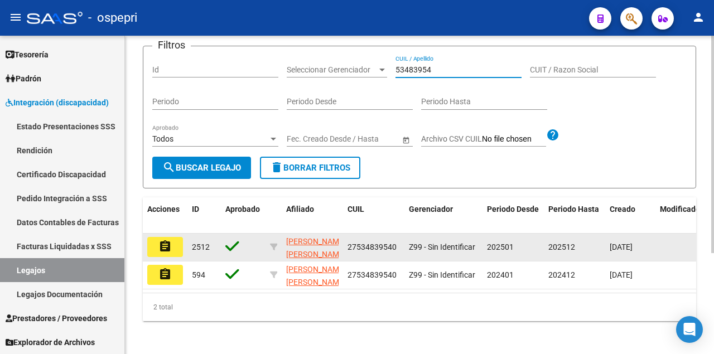
type input "53483954"
click at [173, 257] on button "assignment" at bounding box center [165, 247] width 36 height 20
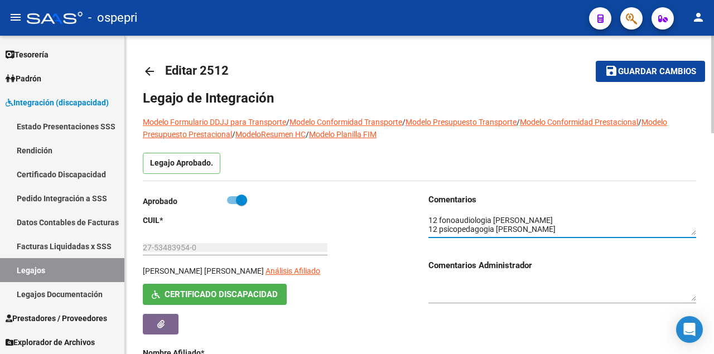
drag, startPoint x: 585, startPoint y: 220, endPoint x: 502, endPoint y: 220, distance: 82.6
click at [502, 220] on textarea at bounding box center [562, 225] width 268 height 21
click at [464, 220] on textarea at bounding box center [562, 225] width 268 height 21
click at [572, 221] on textarea at bounding box center [562, 225] width 268 height 21
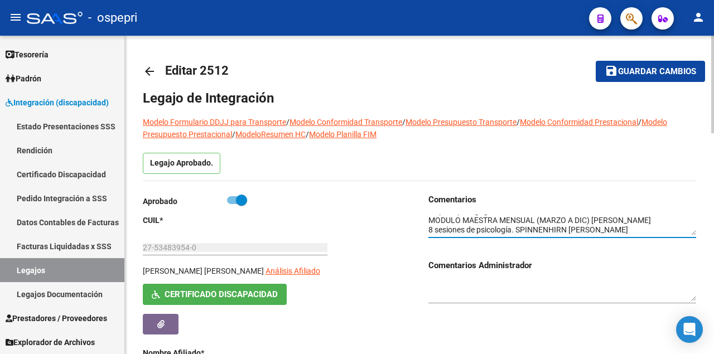
click at [648, 228] on textarea at bounding box center [562, 225] width 268 height 21
click at [67, 267] on link "Legajos" at bounding box center [62, 270] width 124 height 24
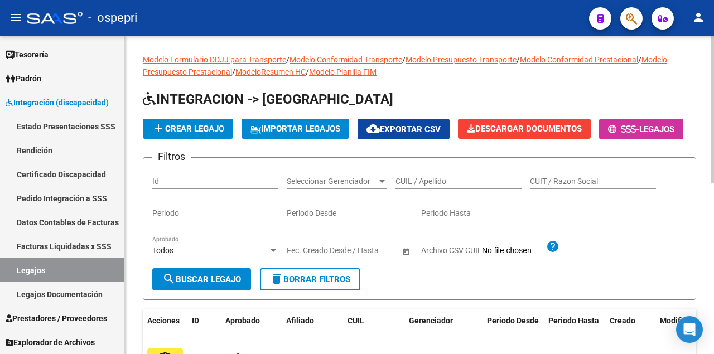
click at [432, 186] on input "CUIL / Apellido" at bounding box center [459, 181] width 126 height 9
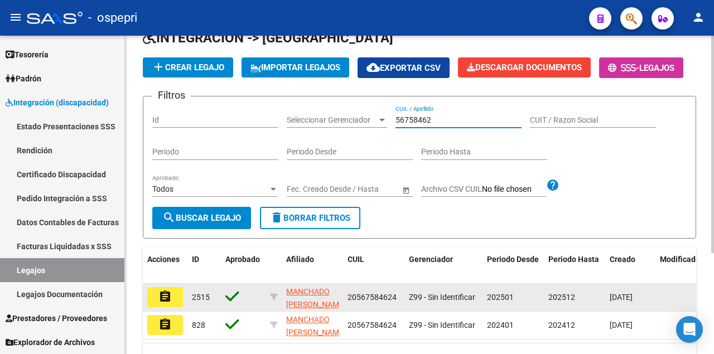
scroll to position [147, 0]
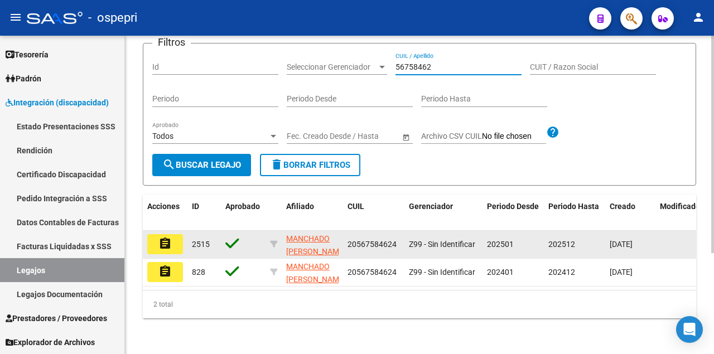
type input "56758462"
click at [172, 240] on button "assignment" at bounding box center [165, 244] width 36 height 20
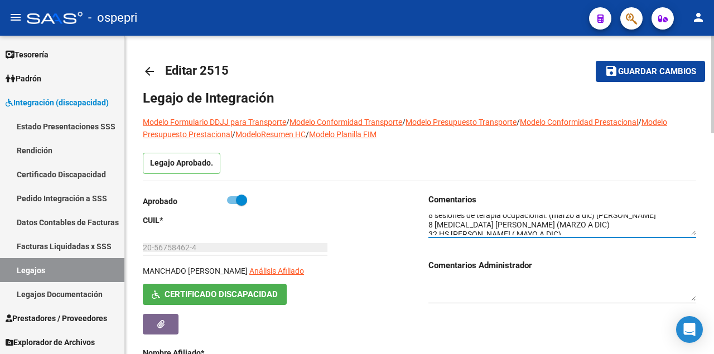
scroll to position [65, 0]
click at [605, 230] on textarea at bounding box center [562, 225] width 268 height 21
type textarea "8 PSICOLOGIA [PERSON_NAME] 16FONOAUDIOLOGIA [PERSON_NAME] 8 PSICOPEDAGOGIA [PER…"
click at [639, 71] on span "Guardar cambios" at bounding box center [657, 72] width 78 height 10
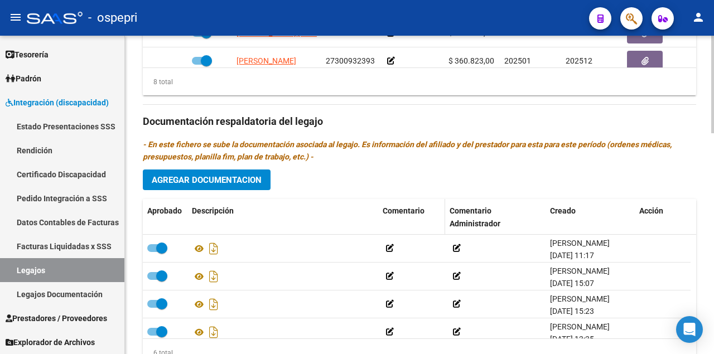
scroll to position [723, 0]
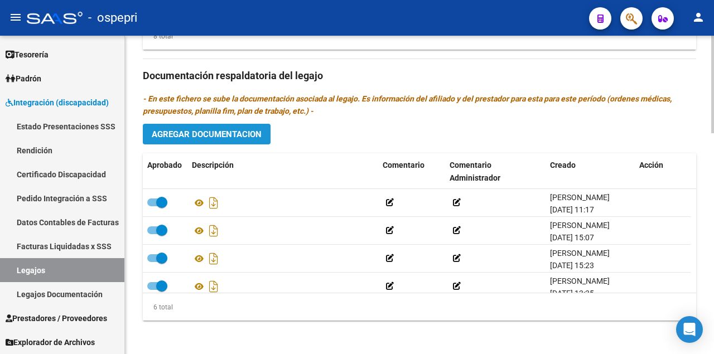
click at [213, 129] on span "Agregar Documentacion" at bounding box center [207, 134] width 110 height 10
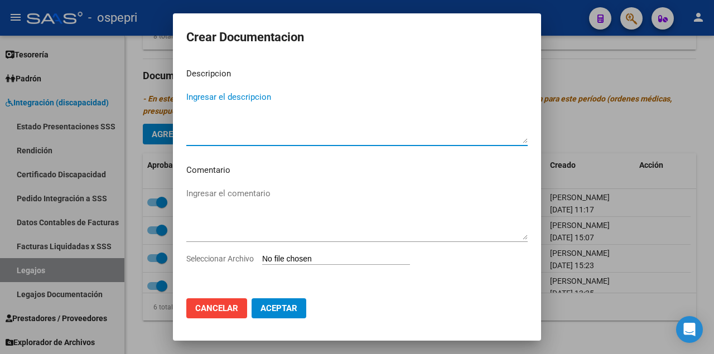
click at [303, 259] on input "Seleccionar Archivo" at bounding box center [336, 259] width 148 height 11
type input "C:\fakepath\20567584624.pdf"
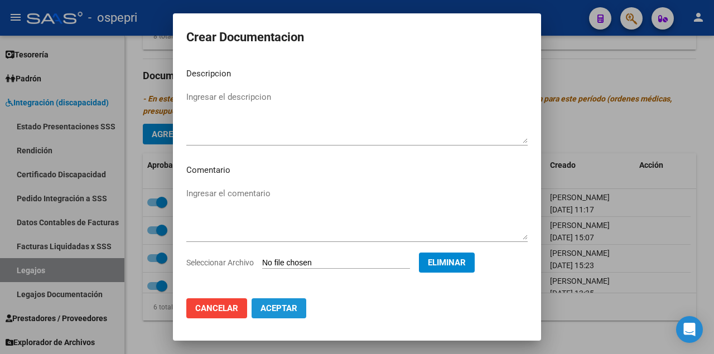
click at [283, 310] on span "Aceptar" at bounding box center [279, 308] width 37 height 10
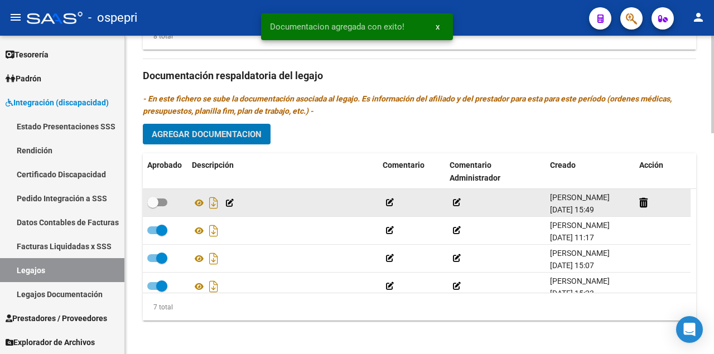
click at [161, 196] on label at bounding box center [157, 202] width 20 height 13
click at [153, 206] on input "checkbox" at bounding box center [152, 206] width 1 height 1
checkbox input "true"
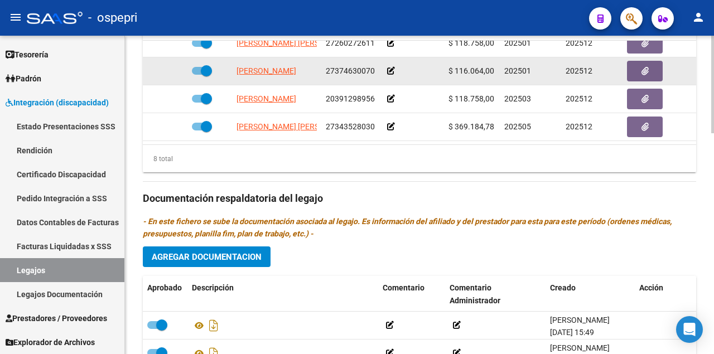
scroll to position [500, 0]
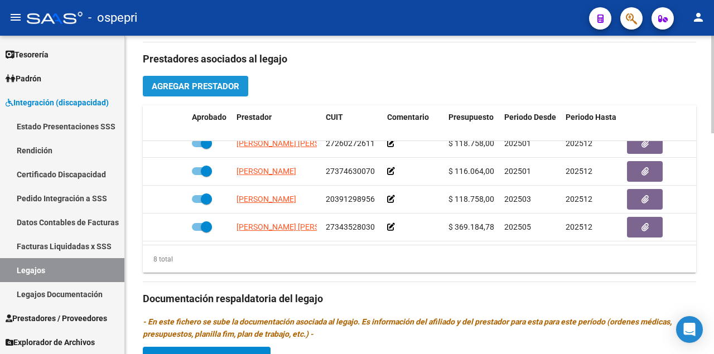
click at [201, 90] on button "Agregar Prestador" at bounding box center [195, 86] width 105 height 21
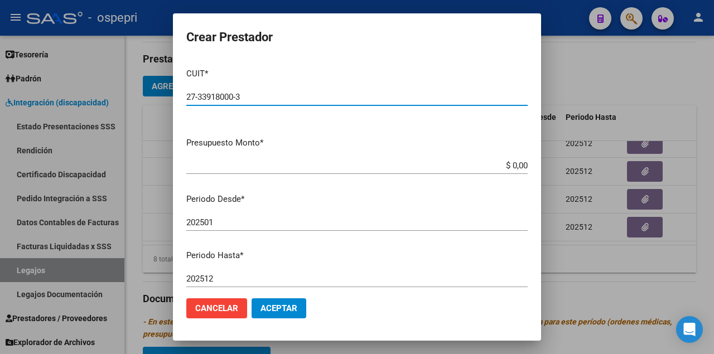
type input "27-33918000-3"
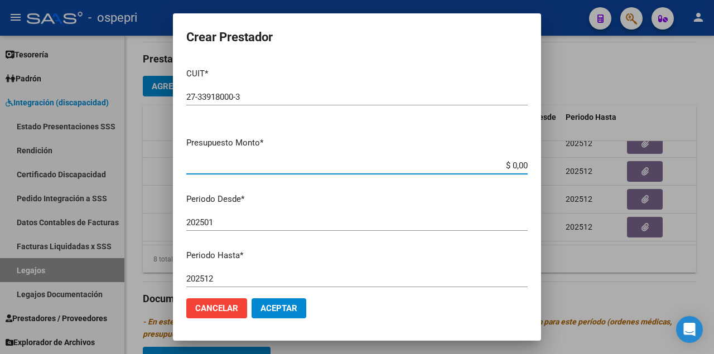
drag, startPoint x: 489, startPoint y: 166, endPoint x: 557, endPoint y: 166, distance: 68.1
click at [557, 166] on div "Crear Prestador CUIT * 27-33918000-3 Ingresar CUIT ARCA Padrón Presupuesto Mont…" at bounding box center [357, 177] width 714 height 354
type input "$ 14.844,73"
click at [219, 221] on input "202501" at bounding box center [356, 223] width 341 height 10
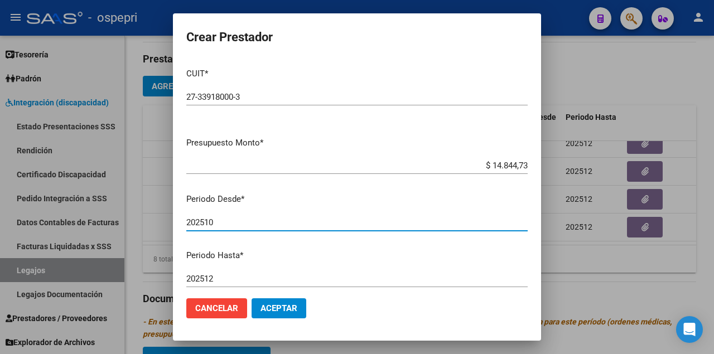
type input "202510"
click at [293, 308] on span "Aceptar" at bounding box center [279, 308] width 37 height 10
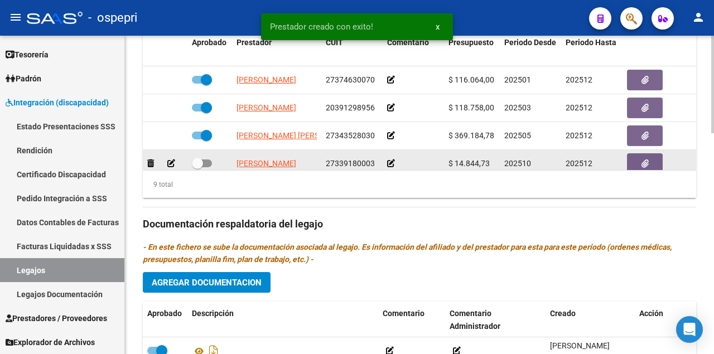
scroll to position [156, 0]
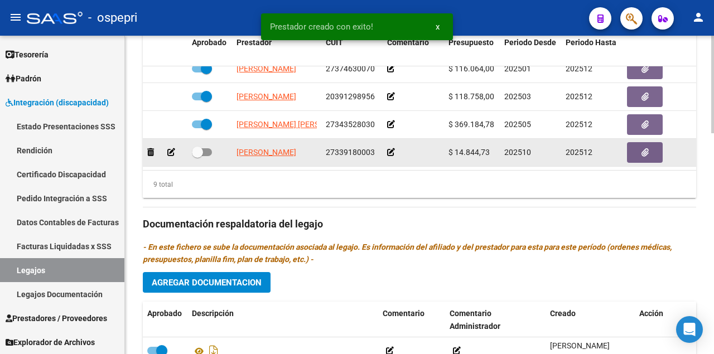
click at [208, 148] on span at bounding box center [202, 152] width 20 height 8
click at [197, 156] on input "checkbox" at bounding box center [197, 156] width 1 height 1
checkbox input "true"
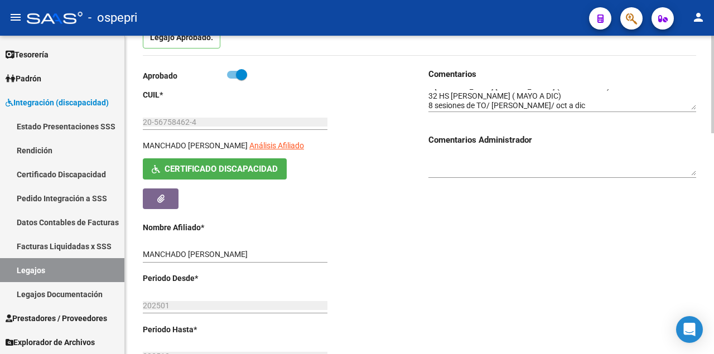
scroll to position [0, 0]
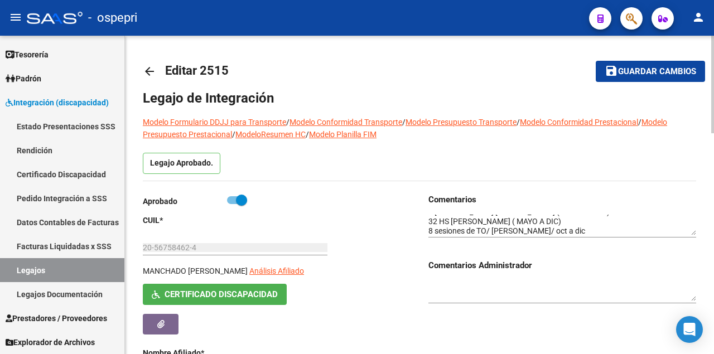
click at [647, 78] on button "save Guardar cambios" at bounding box center [650, 71] width 109 height 21
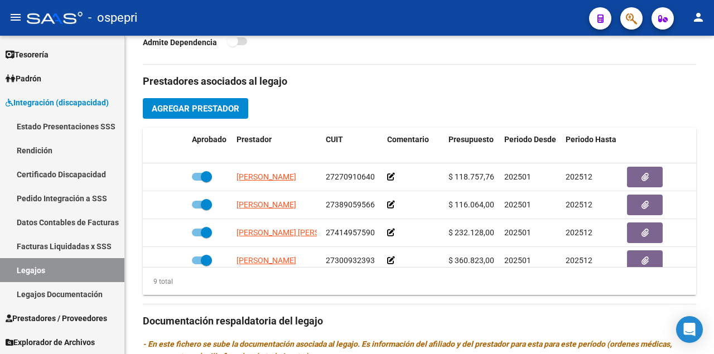
scroll to position [446, 0]
